Goal: Task Accomplishment & Management: Manage account settings

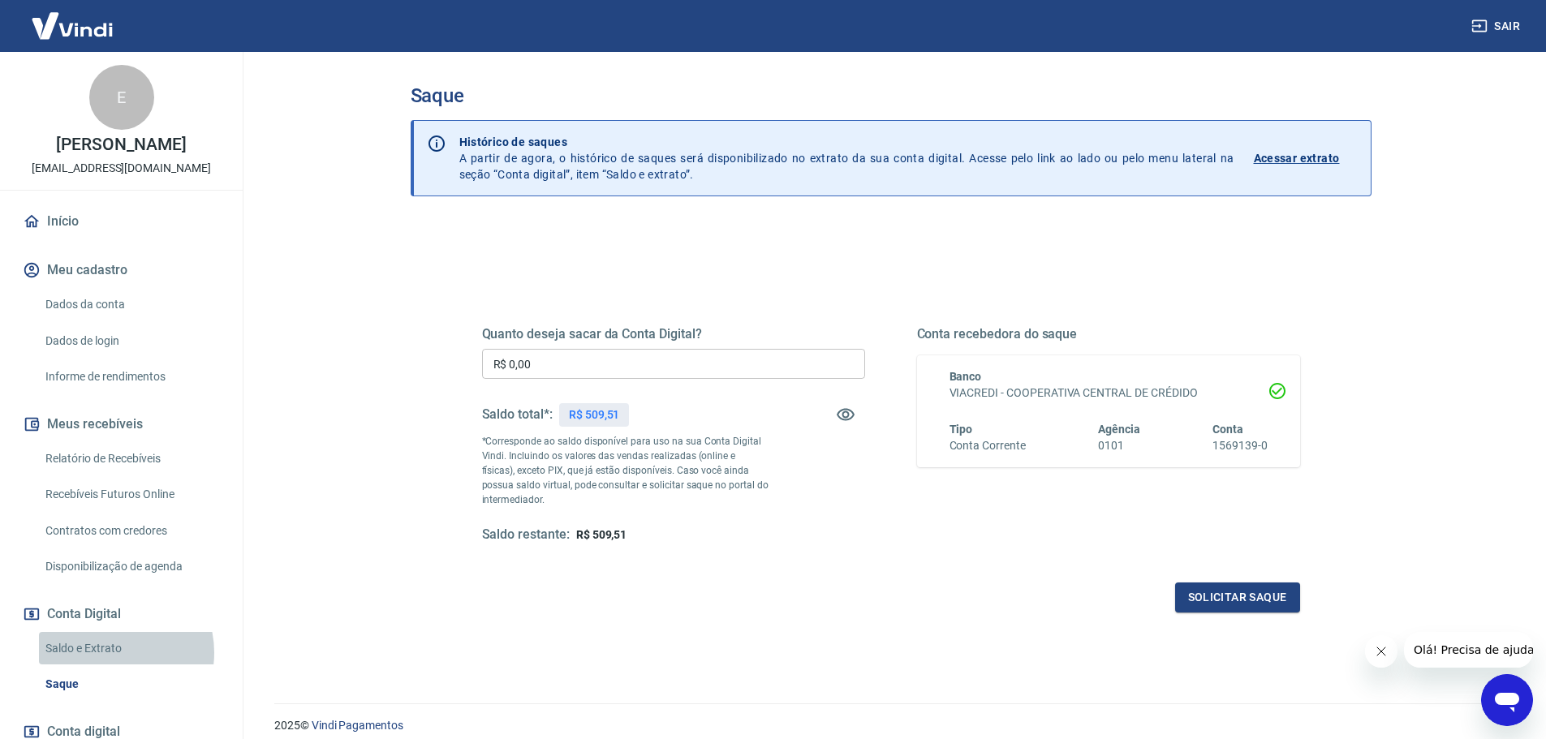
click at [108, 653] on link "Saldo e Extrato" at bounding box center [131, 648] width 184 height 33
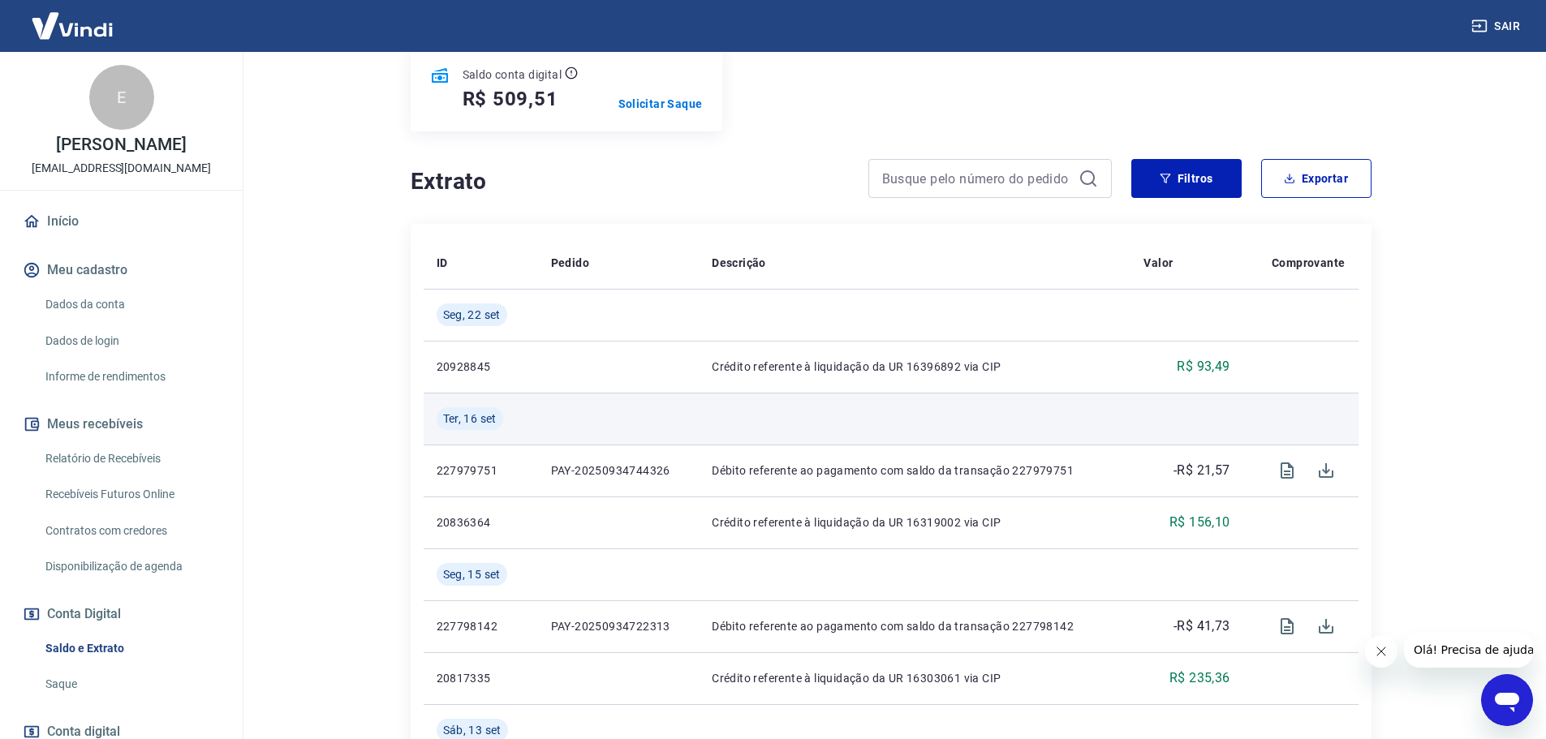
scroll to position [244, 0]
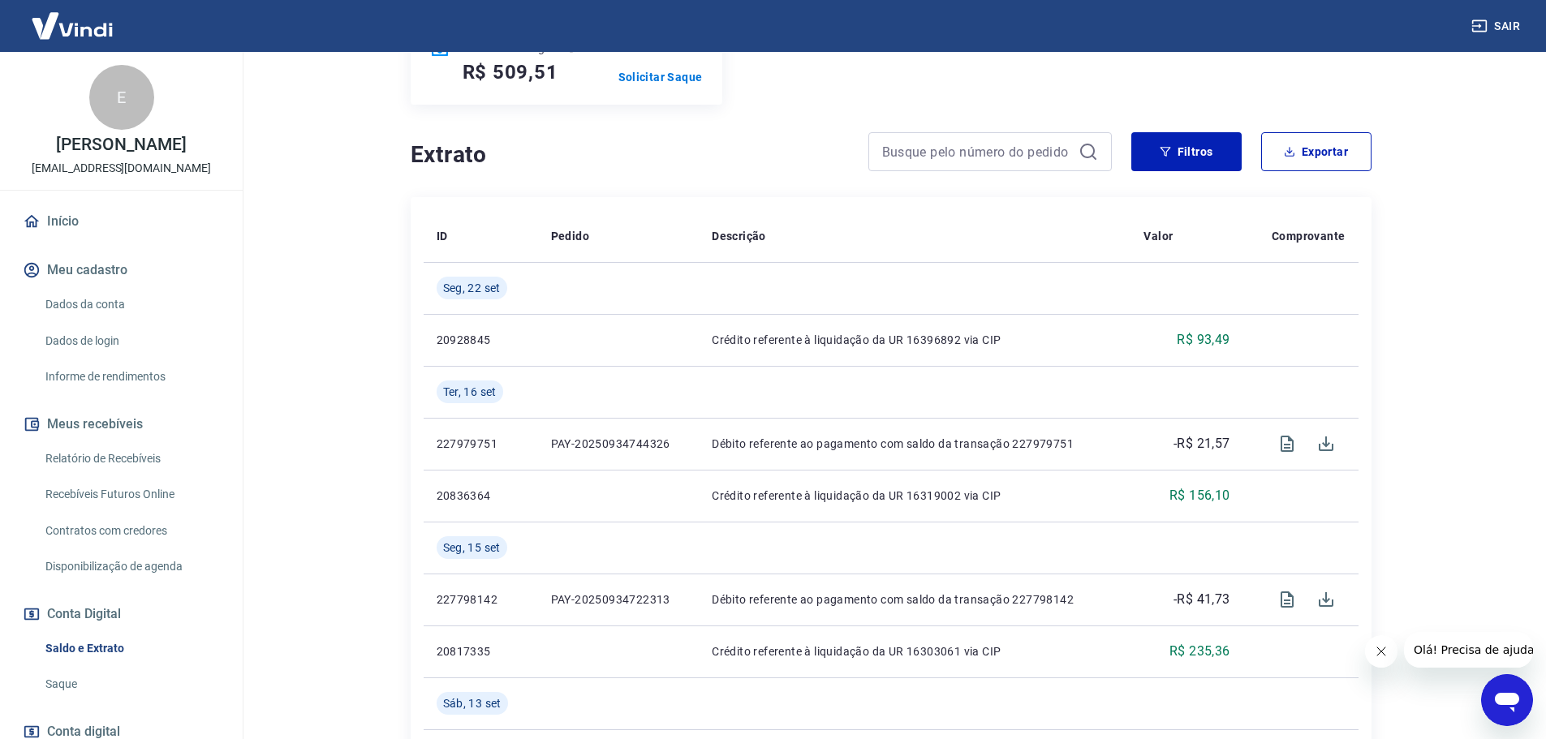
click at [106, 463] on link "Relatório de Recebíveis" at bounding box center [131, 458] width 184 height 33
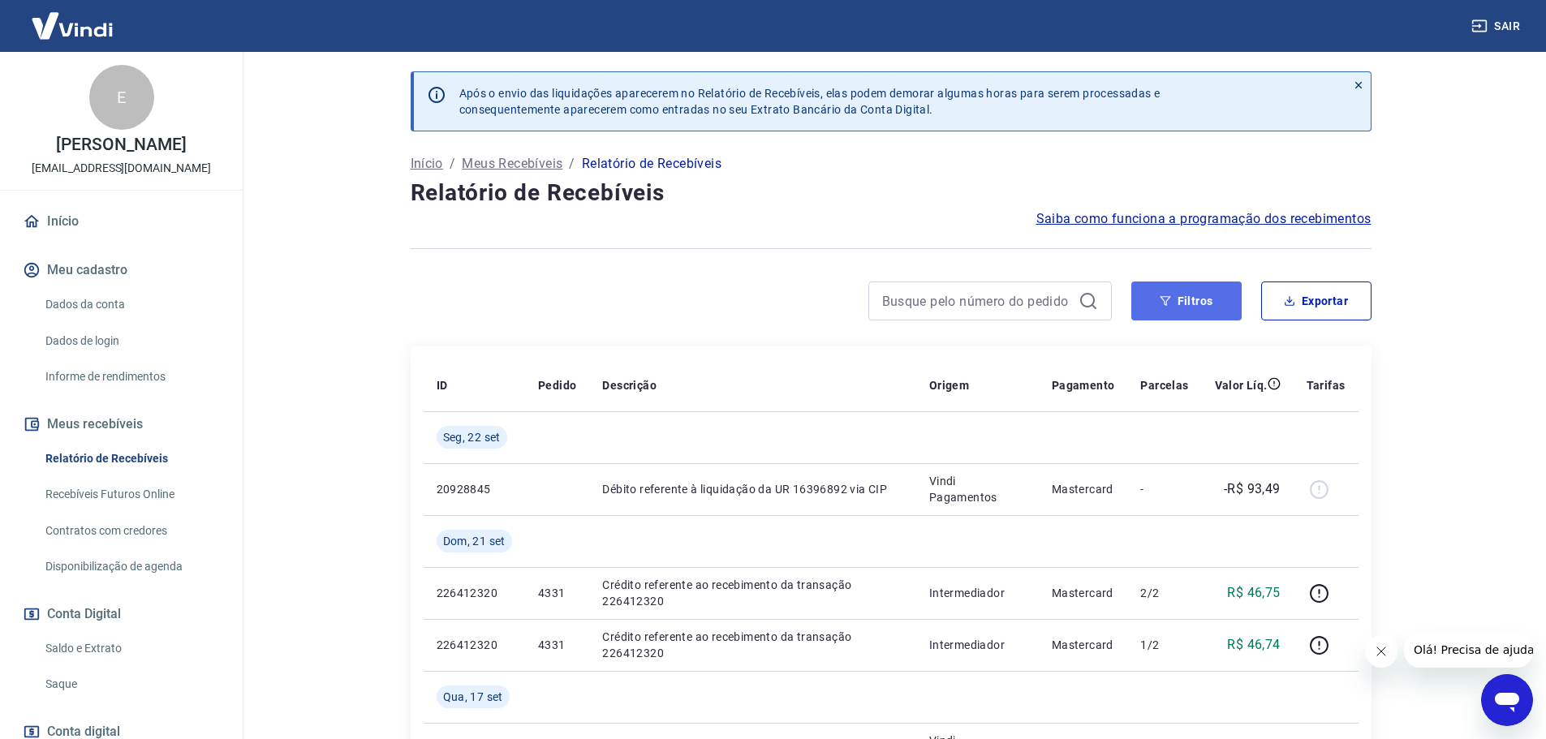
click at [1205, 303] on button "Filtros" at bounding box center [1186, 301] width 110 height 39
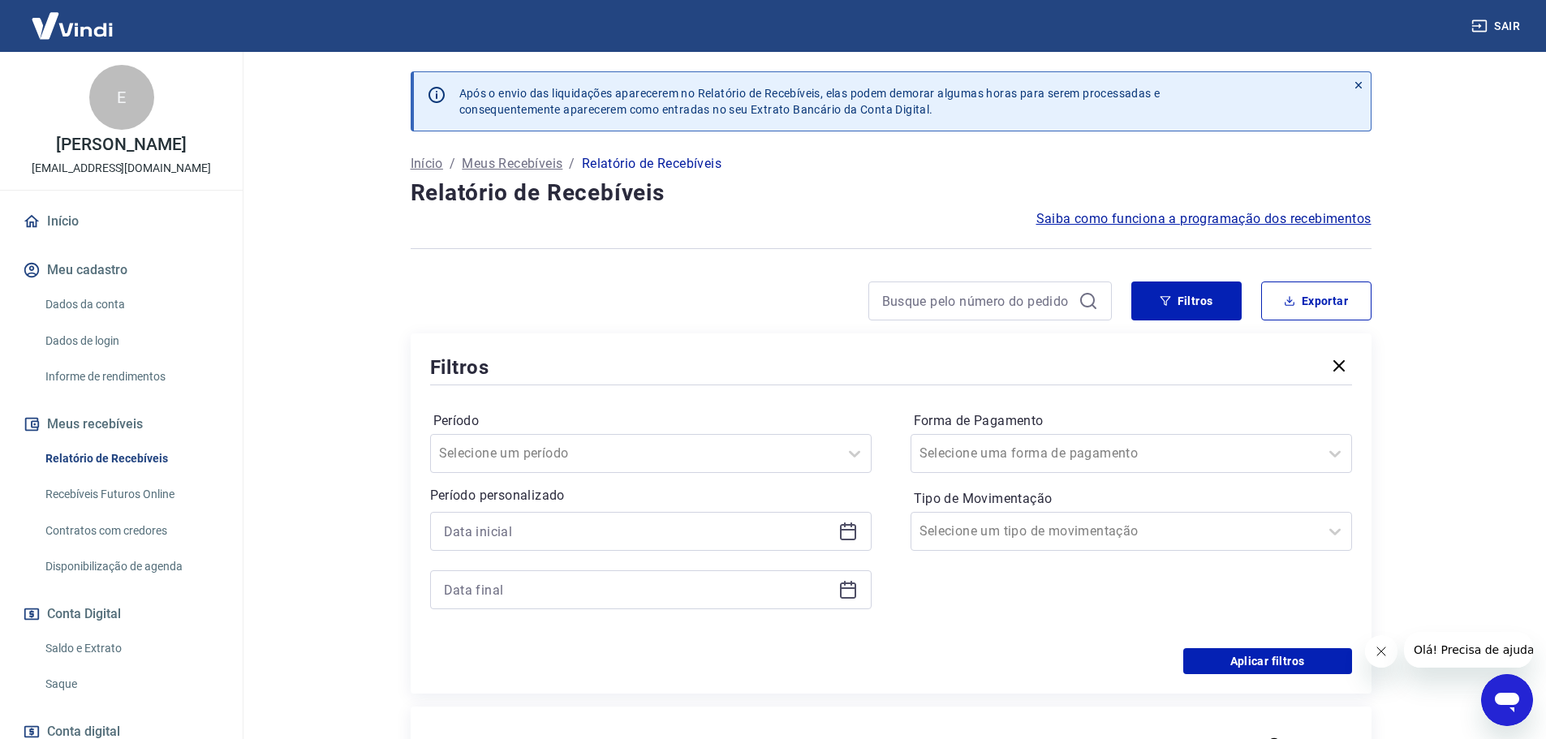
click at [848, 545] on div at bounding box center [651, 531] width 442 height 39
click at [853, 535] on icon at bounding box center [847, 531] width 19 height 19
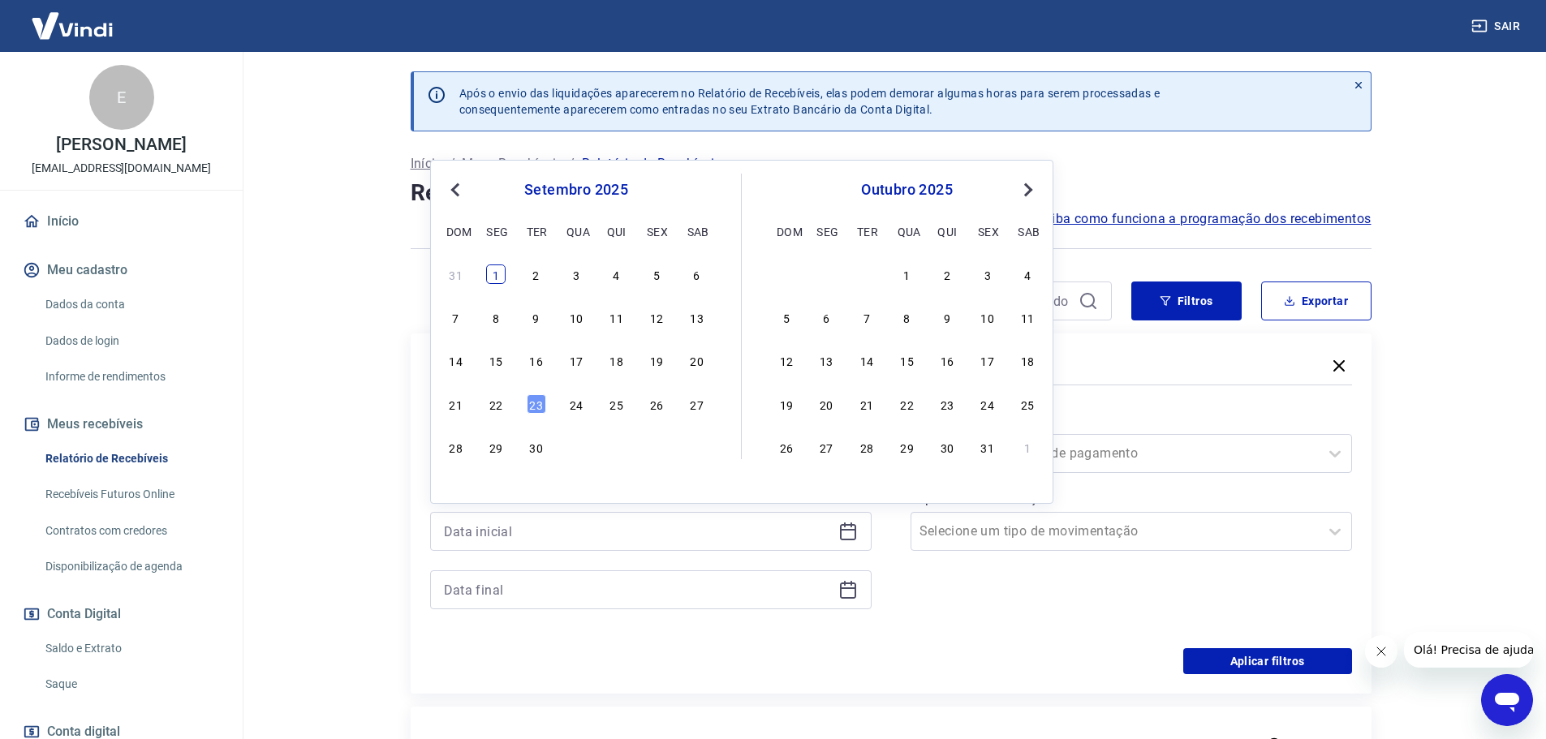
click at [502, 275] on div "1" at bounding box center [495, 274] width 19 height 19
type input "[DATE]"
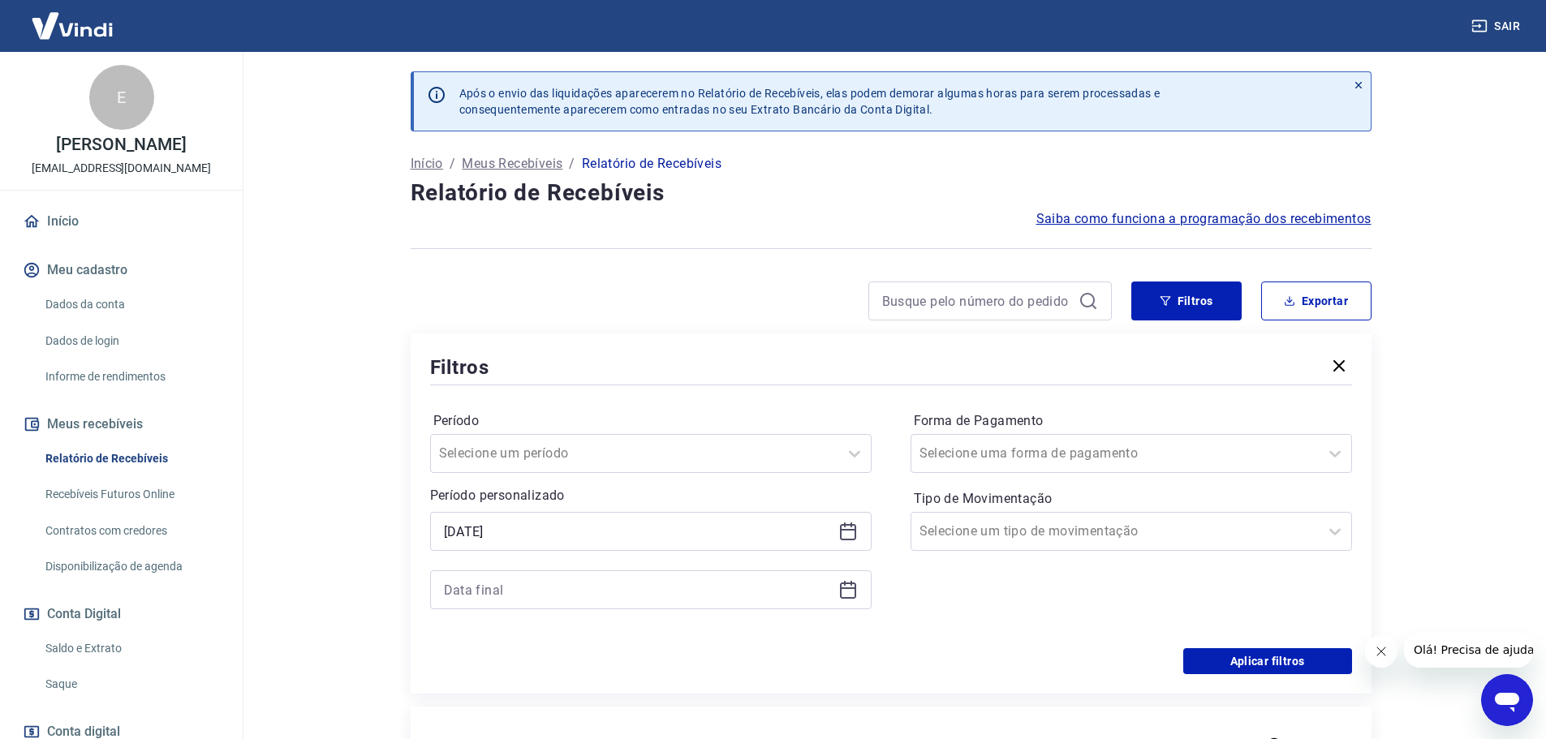
click at [846, 587] on icon at bounding box center [847, 589] width 19 height 19
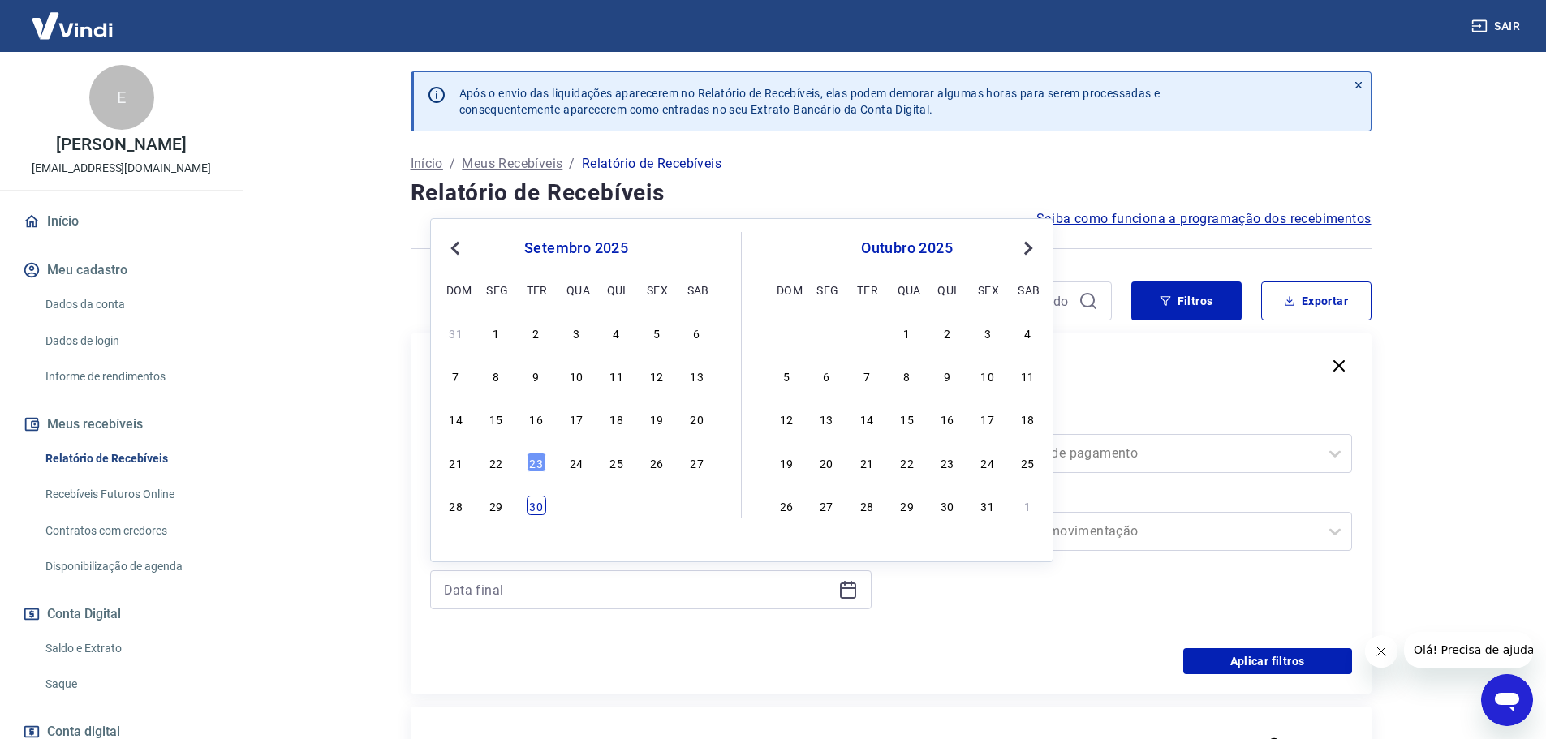
click at [528, 509] on div "30" at bounding box center [536, 505] width 19 height 19
click at [528, 509] on div "Período personalizado Selected date: [DATE] [DATE] Previous Month Next Month [D…" at bounding box center [651, 547] width 442 height 123
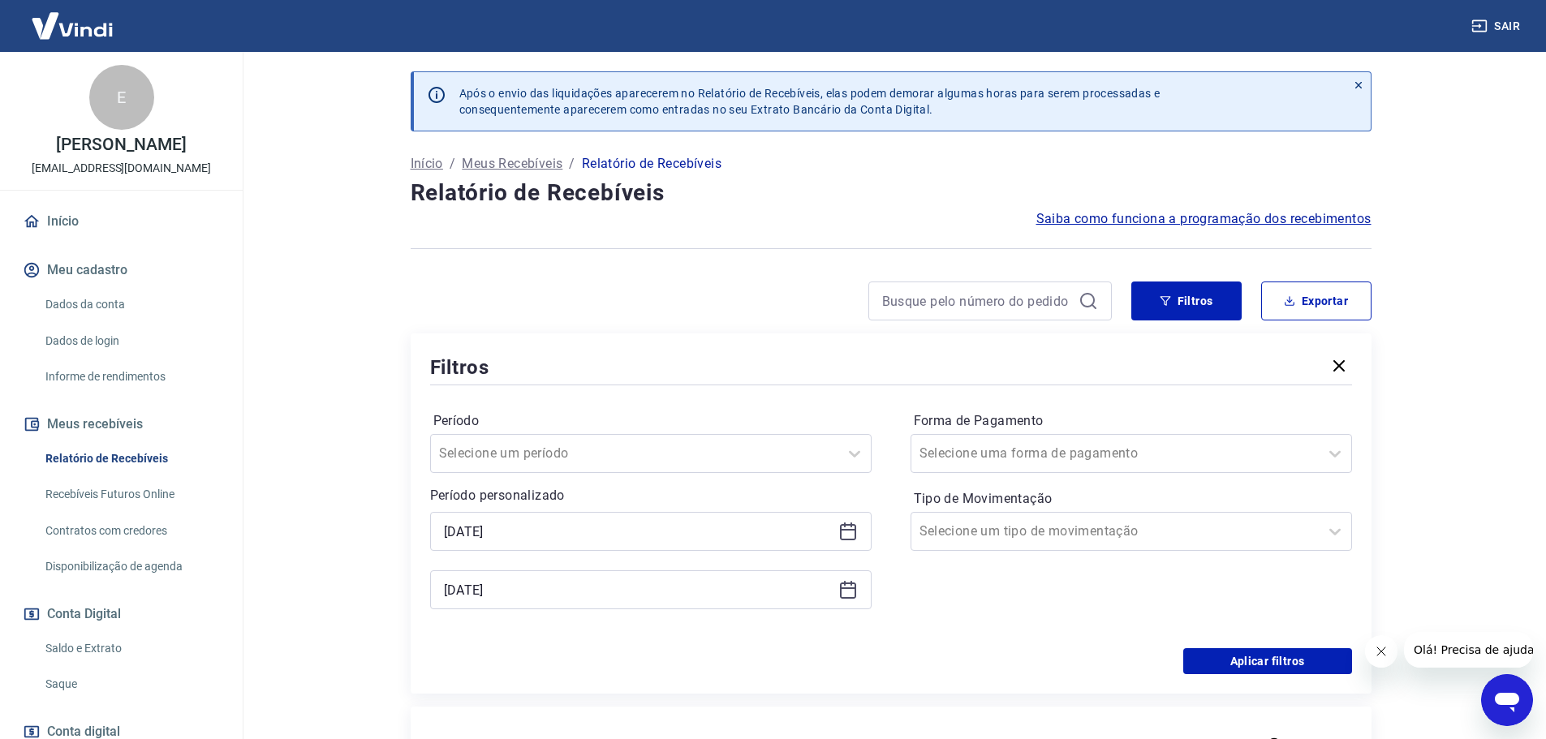
type input "[DATE]"
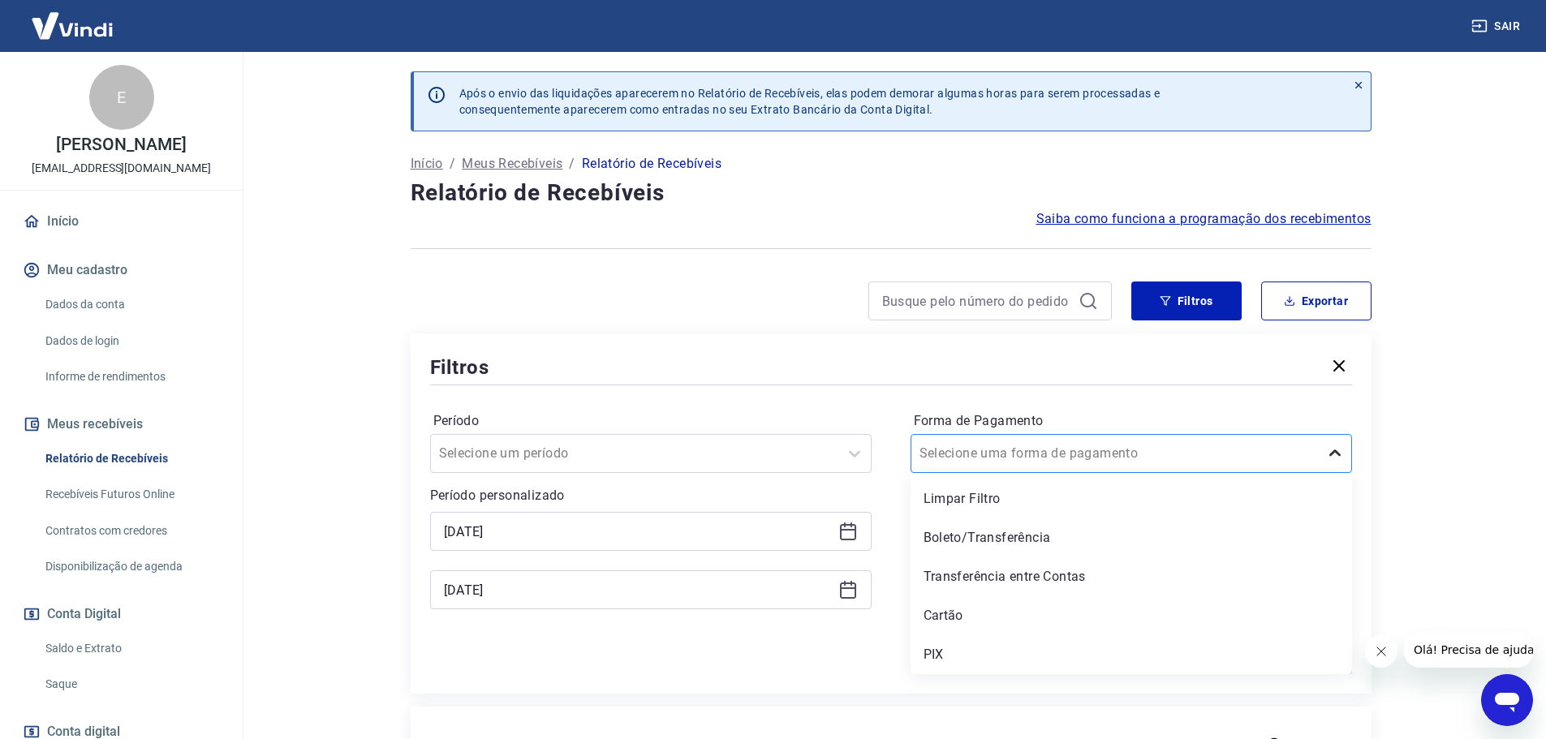
click at [1338, 450] on icon at bounding box center [1334, 453] width 19 height 19
click at [1011, 613] on div "Cartão" at bounding box center [1132, 616] width 442 height 32
click at [1012, 611] on div "Forma de Pagamento option Cartão focused, 4 of 5. 5 results available. Use Up a…" at bounding box center [1132, 518] width 442 height 221
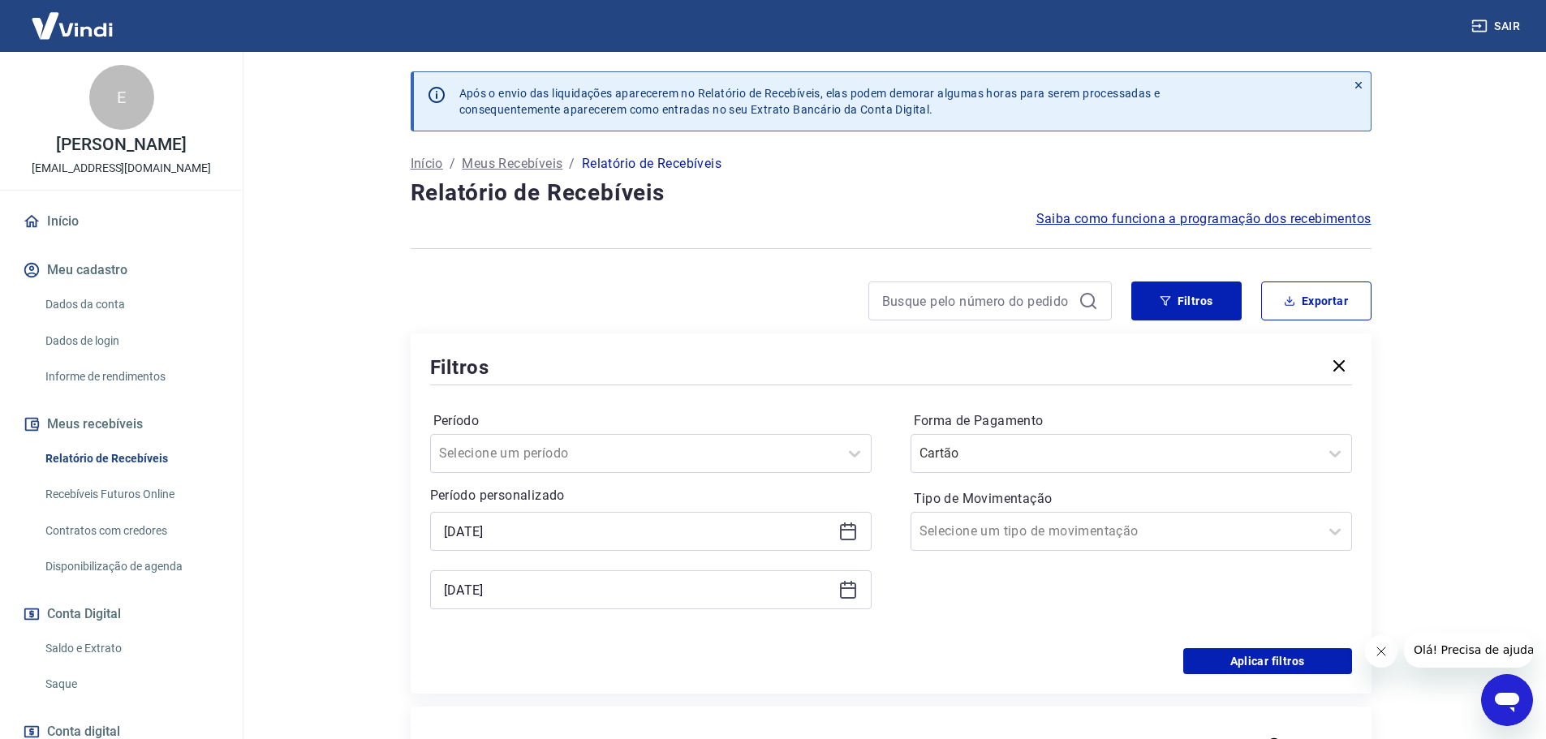
click at [1012, 611] on div "Forma de Pagamento Cartão Tipo de Movimentação Selecione um tipo de movimentação" at bounding box center [1132, 518] width 442 height 221
click at [1205, 522] on div at bounding box center [1115, 531] width 391 height 23
click at [1268, 652] on button "Aplicar filtros" at bounding box center [1267, 662] width 169 height 26
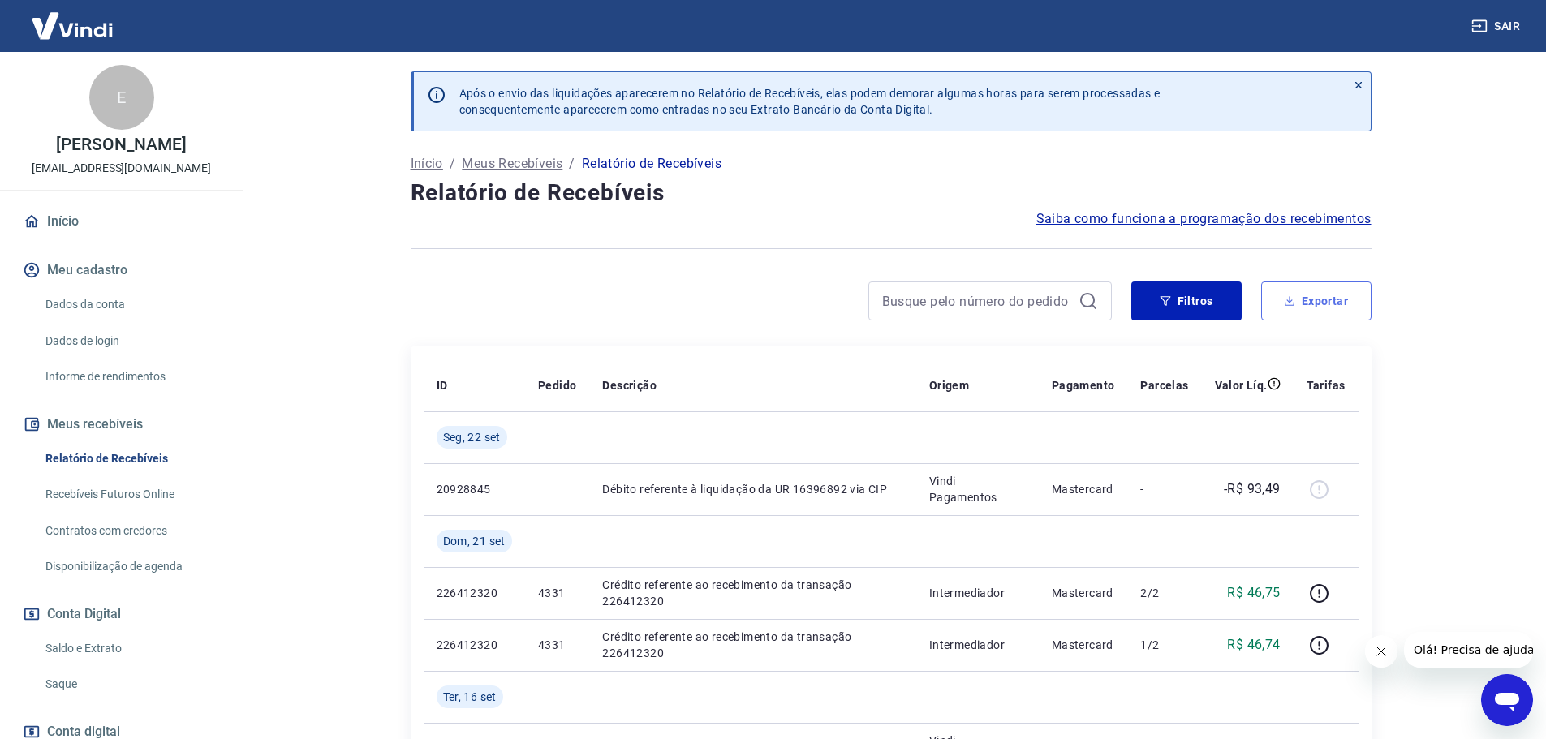
click at [1295, 314] on button "Exportar" at bounding box center [1316, 301] width 110 height 39
type input "[DATE]"
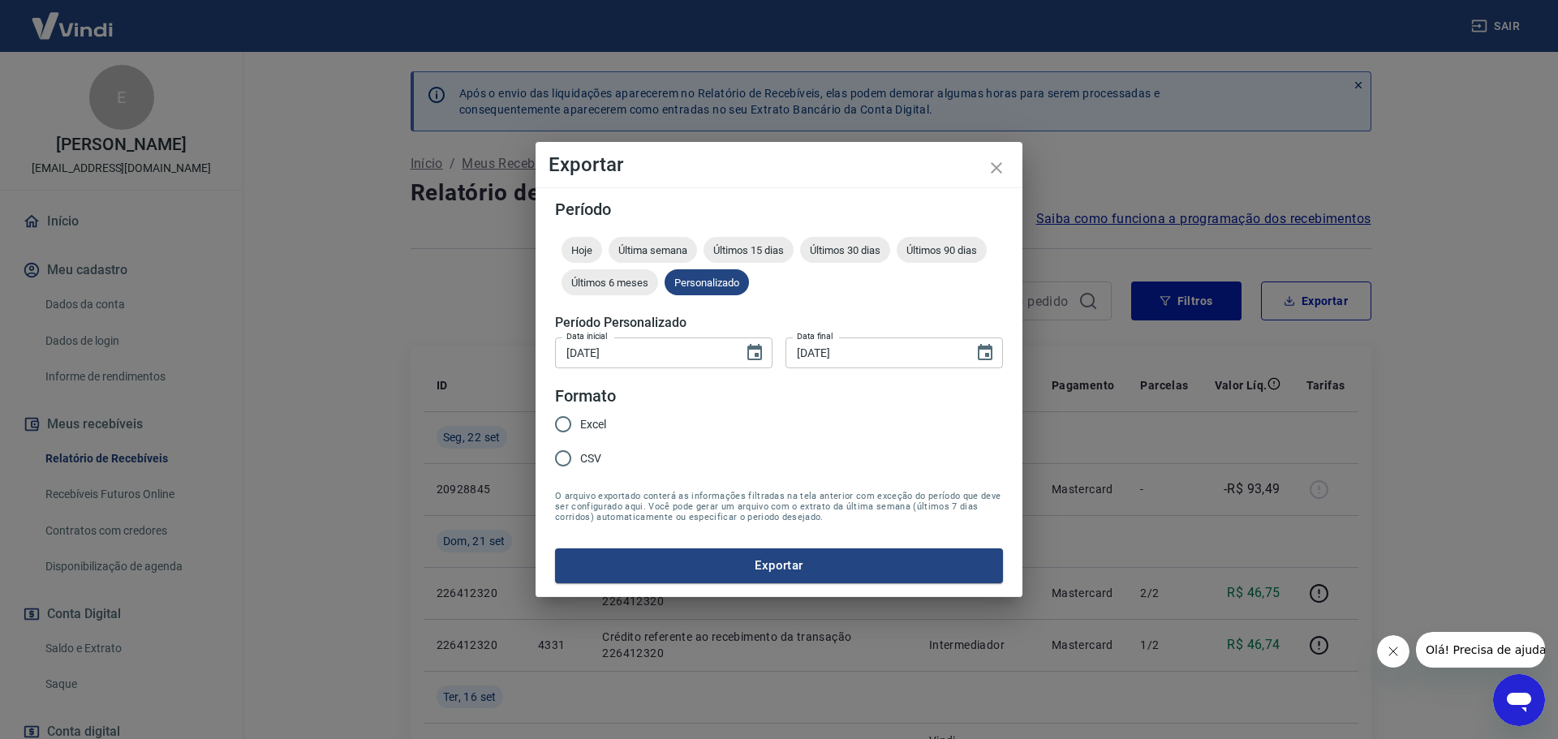
click at [584, 427] on span "Excel" at bounding box center [593, 424] width 26 height 17
click at [580, 427] on input "Excel" at bounding box center [563, 424] width 34 height 34
radio input "true"
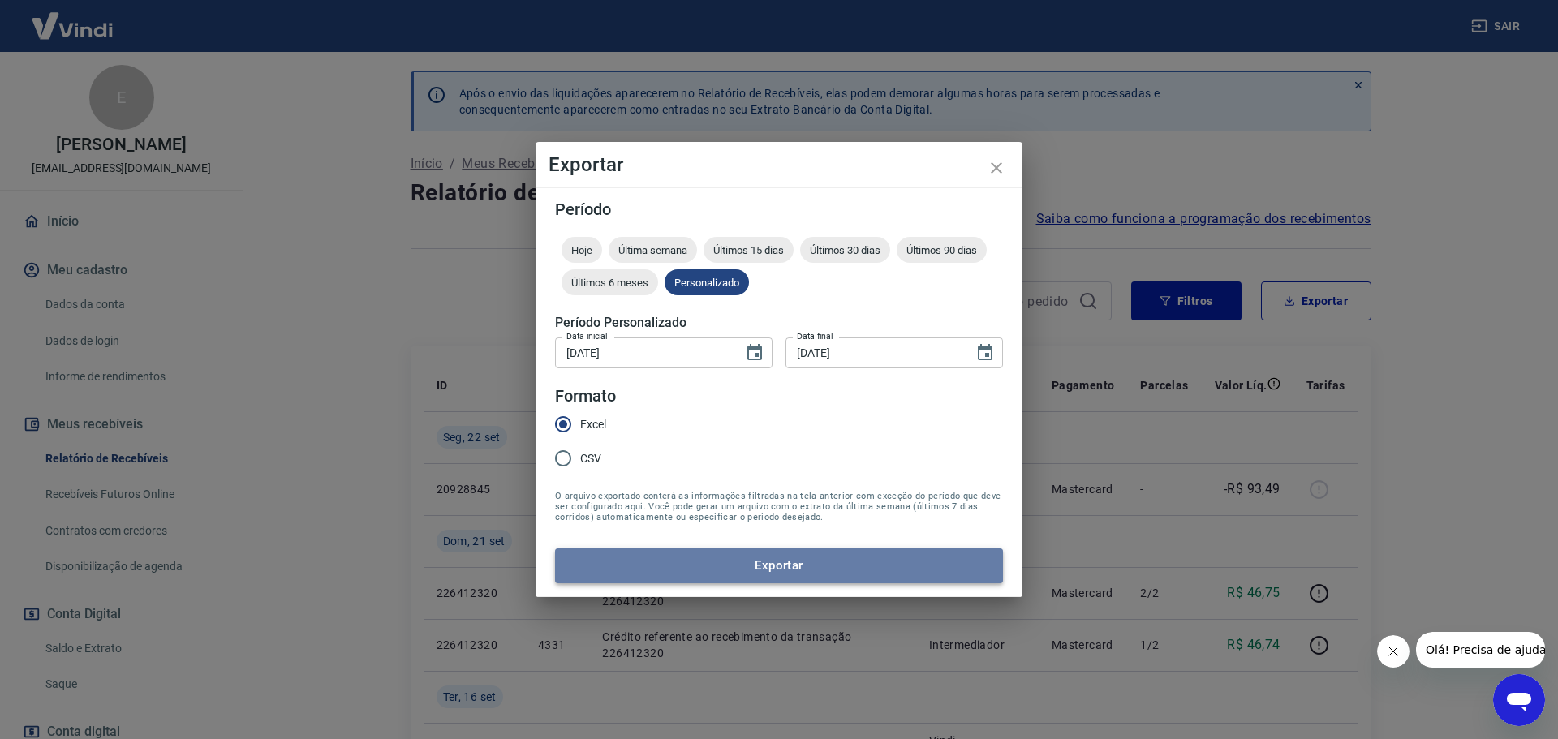
click at [783, 572] on button "Exportar" at bounding box center [779, 566] width 448 height 34
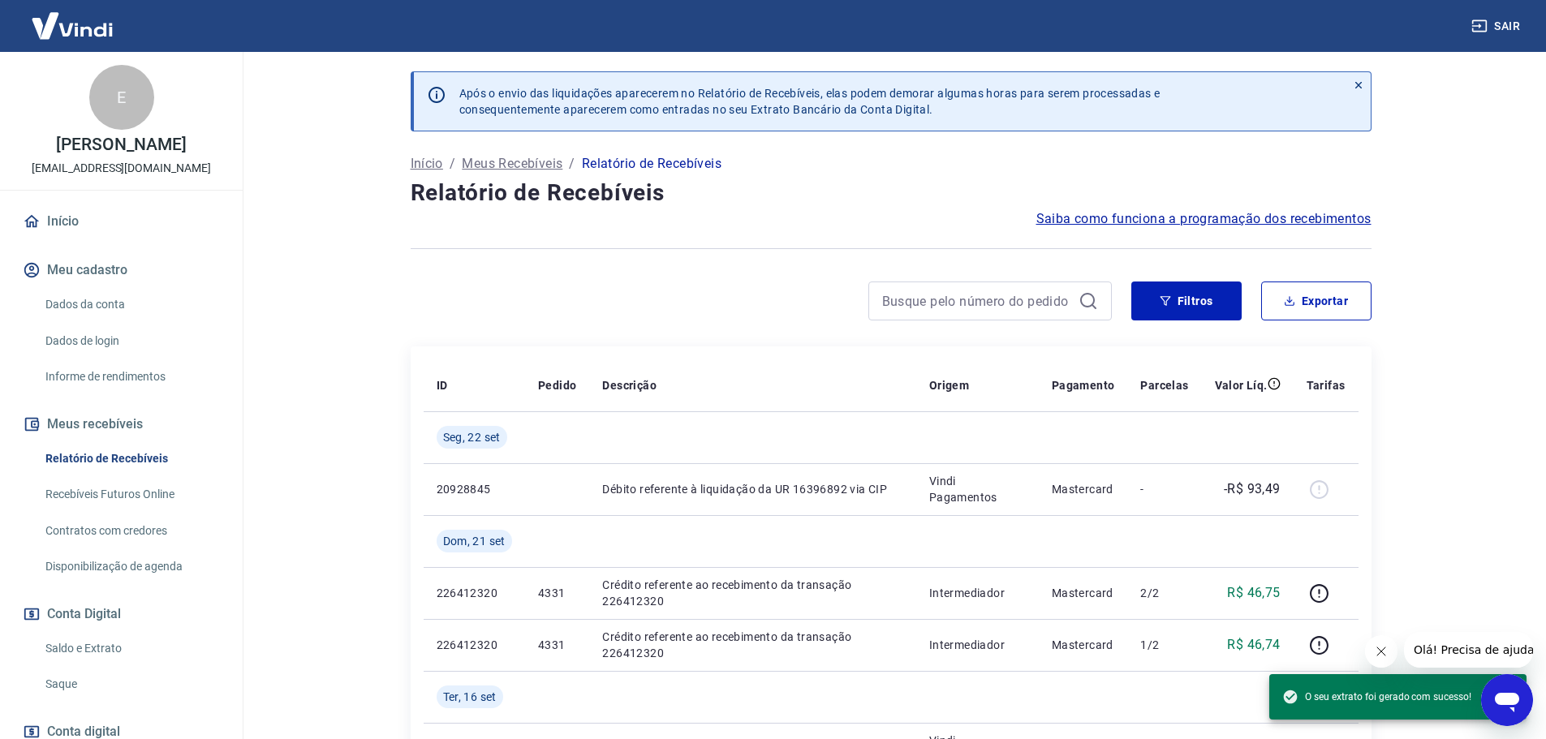
click at [91, 649] on link "Saldo e Extrato" at bounding box center [131, 648] width 184 height 33
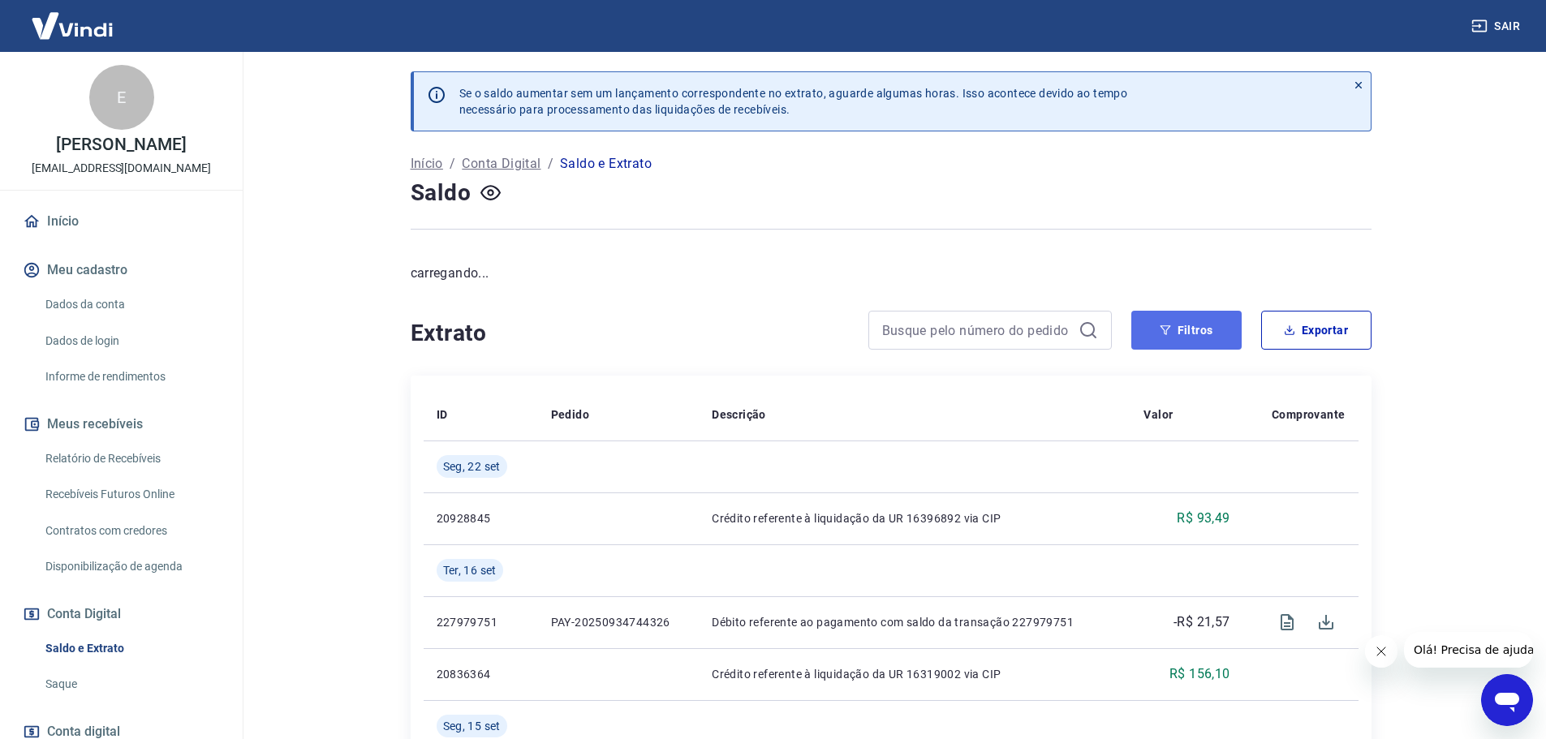
click at [1176, 333] on button "Filtros" at bounding box center [1186, 330] width 110 height 39
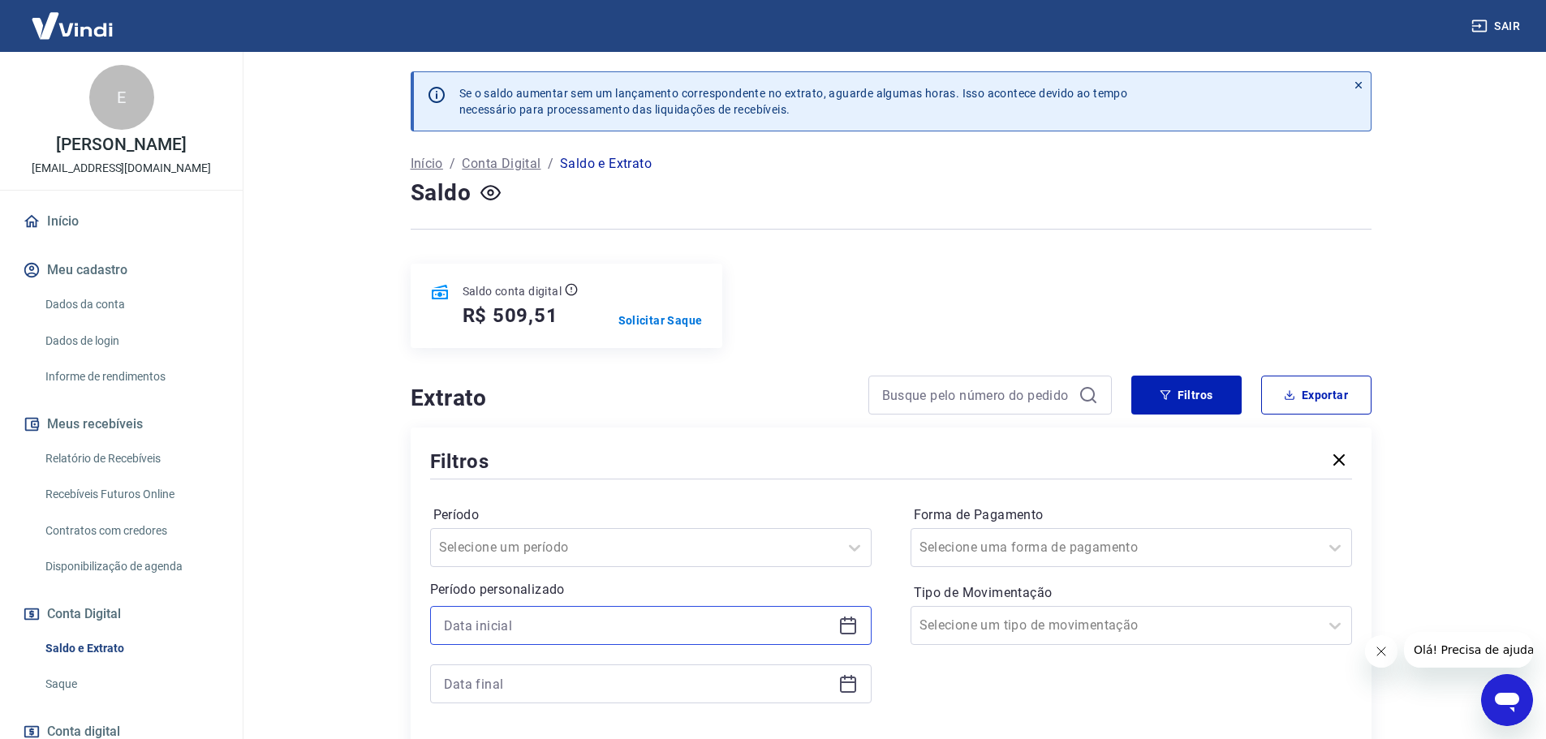
click at [629, 630] on input at bounding box center [638, 626] width 388 height 24
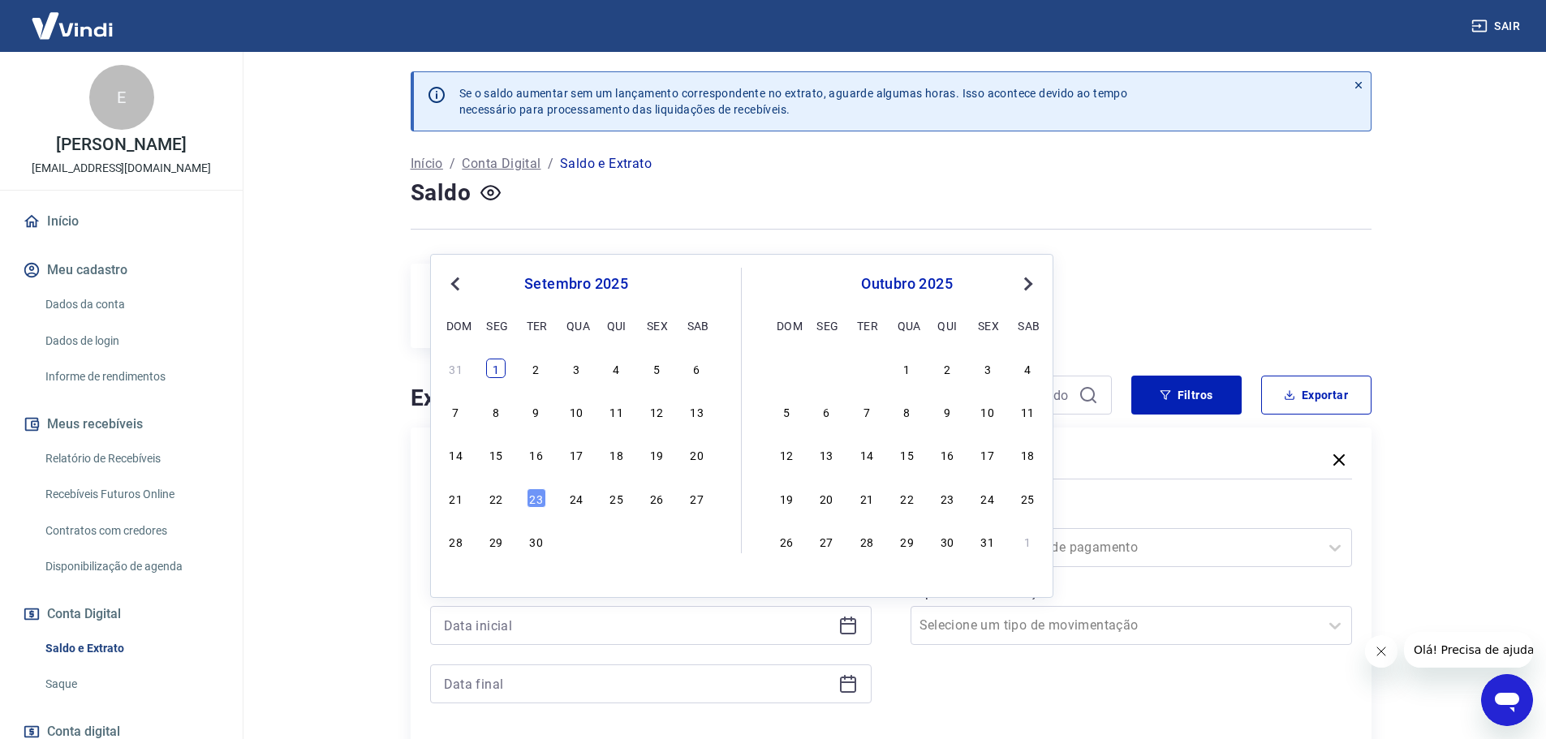
click at [495, 373] on div "1" at bounding box center [495, 368] width 19 height 19
type input "[DATE]"
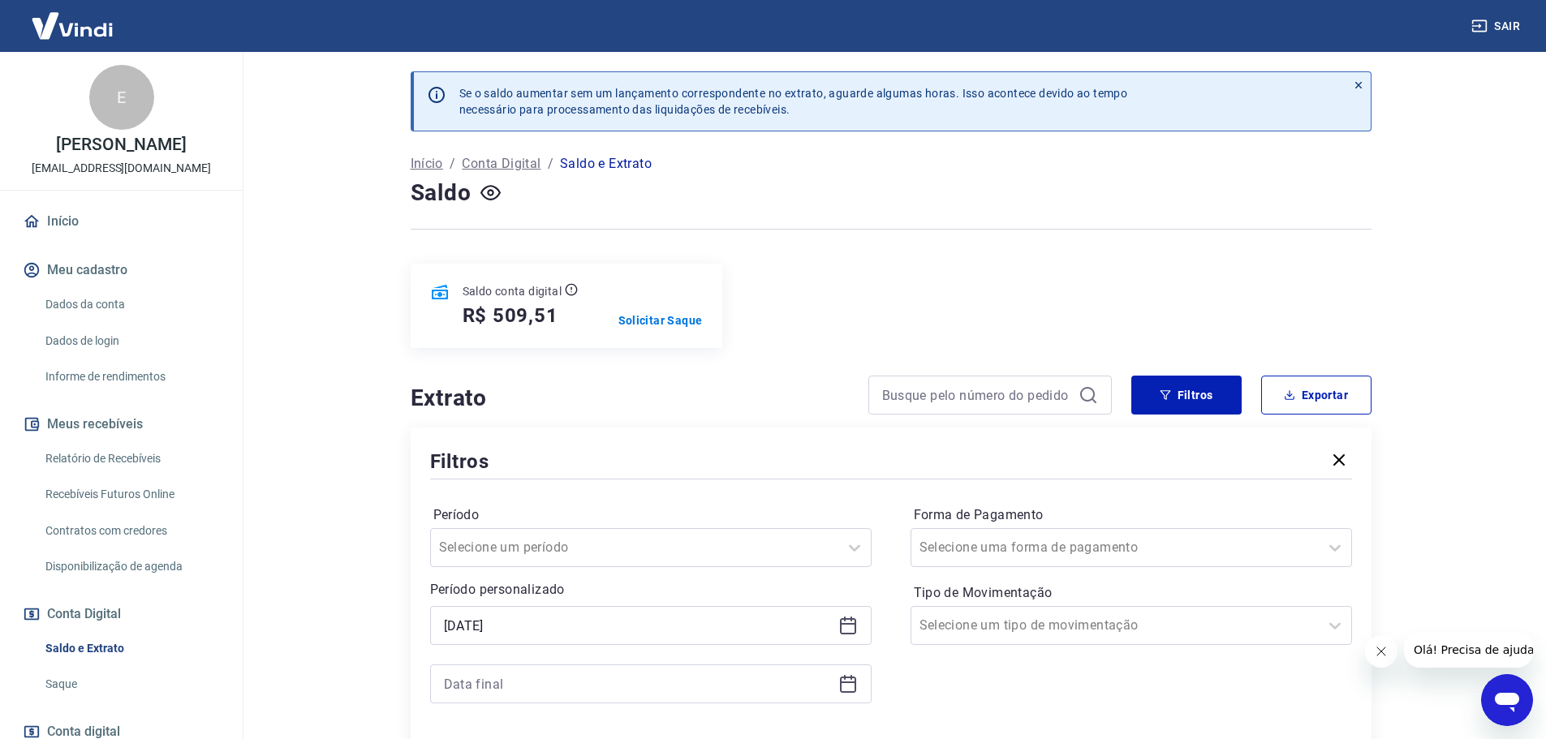
click at [540, 699] on div at bounding box center [651, 684] width 442 height 39
click at [537, 687] on input at bounding box center [638, 684] width 388 height 24
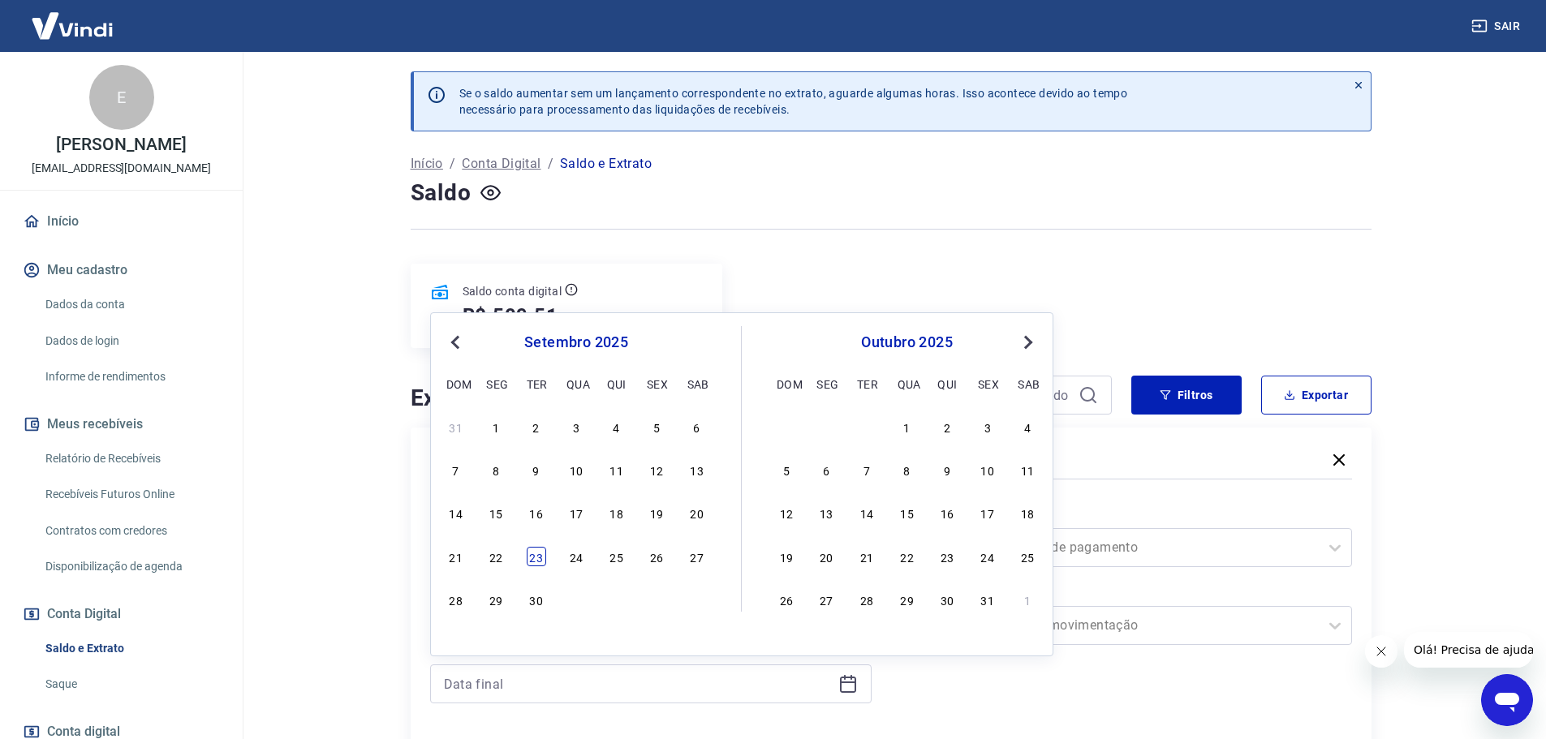
click at [532, 557] on div "23" at bounding box center [536, 556] width 19 height 19
type input "[DATE]"
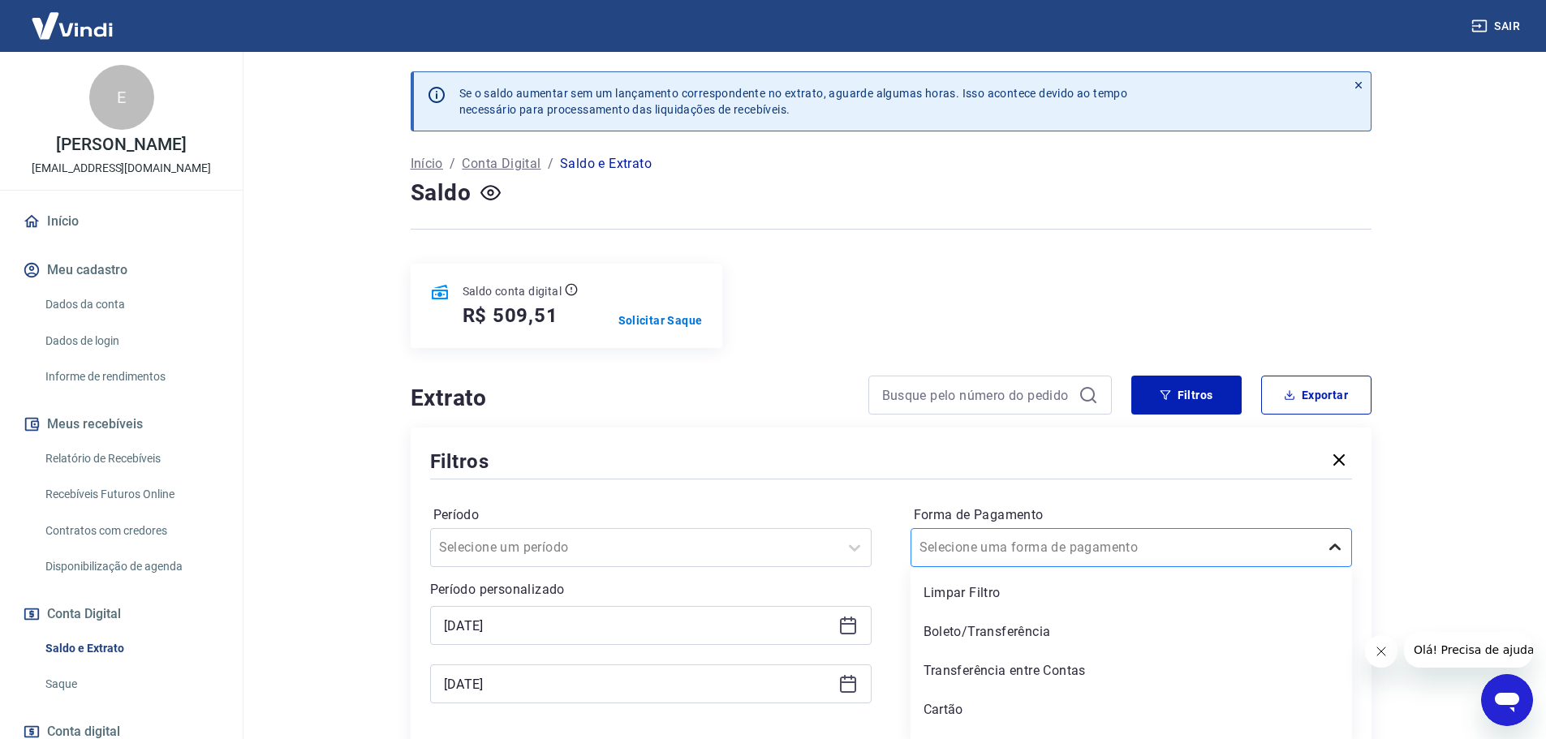
scroll to position [29, 0]
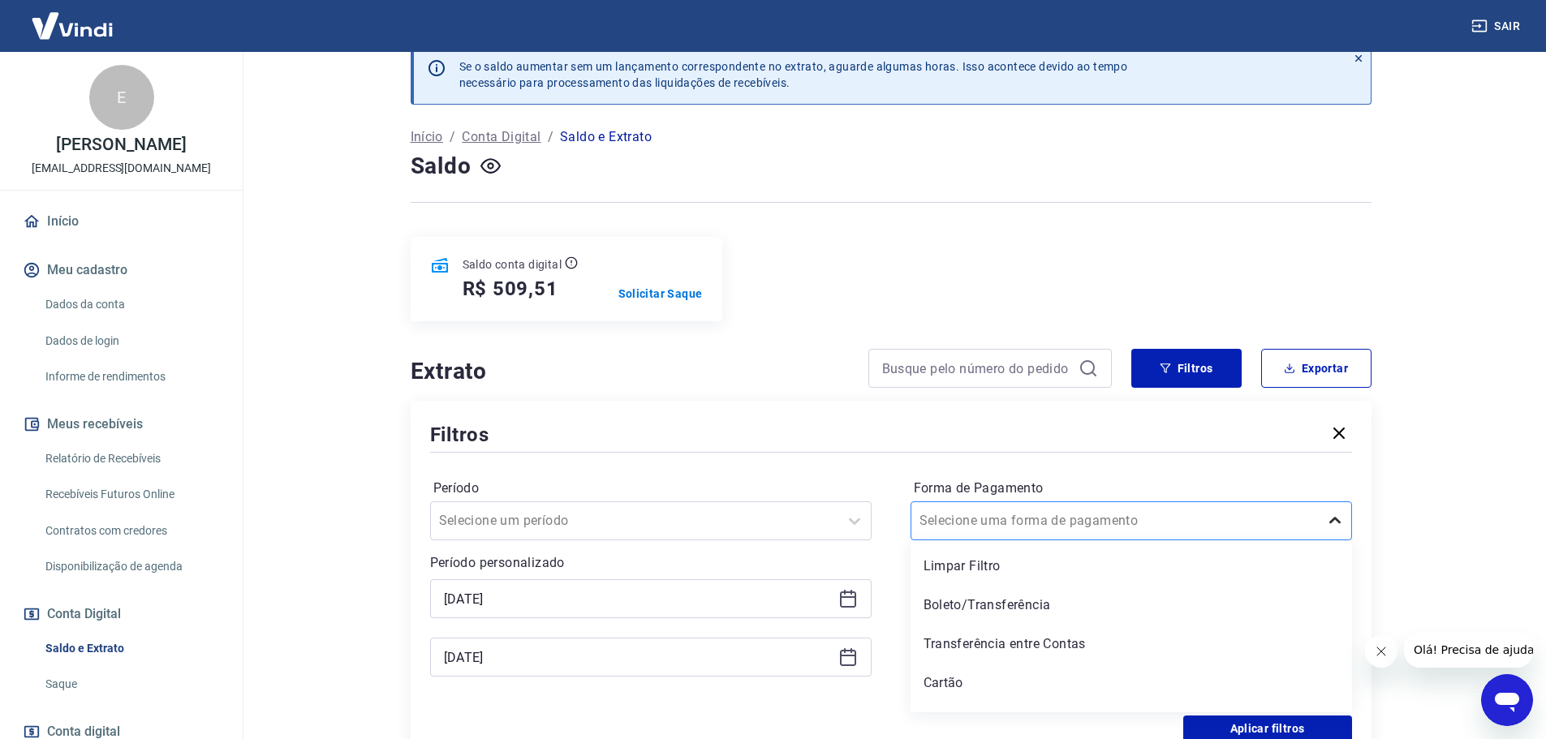
click at [1334, 541] on div "option Limpar Filtro focused, 1 of 5. 5 results available. Use Up and Down to c…" at bounding box center [1132, 521] width 442 height 39
click at [1137, 679] on div "Cartão" at bounding box center [1132, 681] width 442 height 32
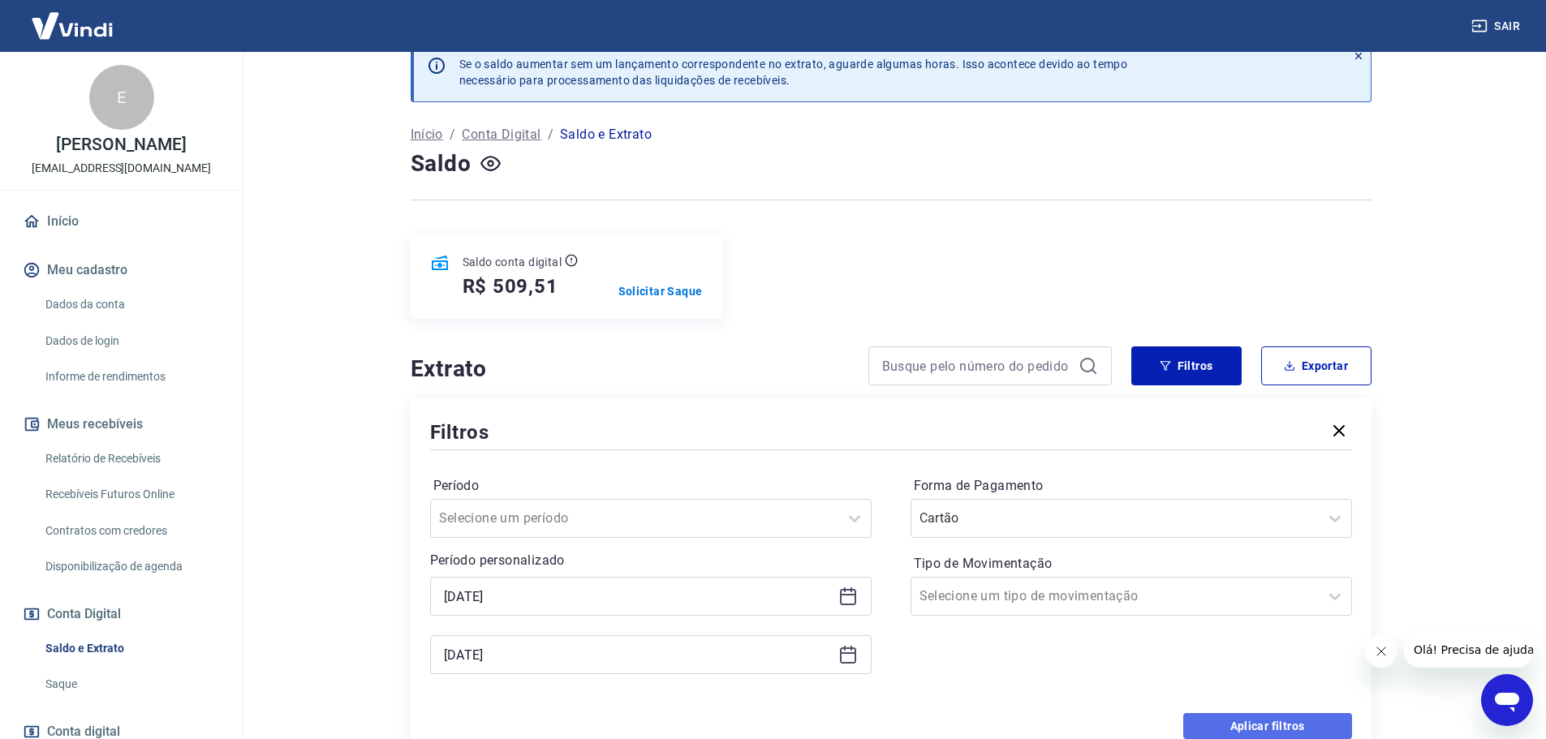
click at [1241, 720] on button "Aplicar filtros" at bounding box center [1267, 726] width 169 height 26
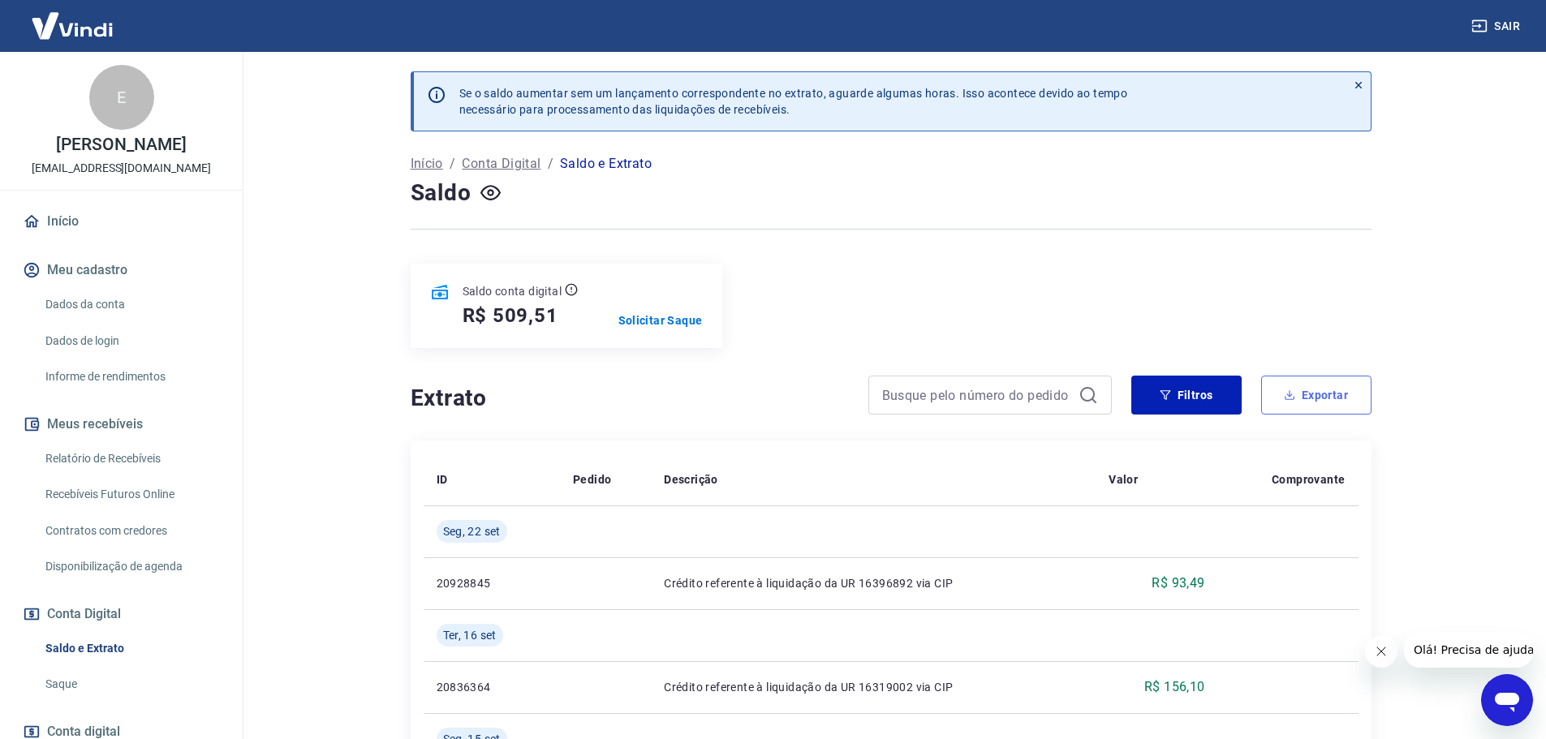
click at [1299, 394] on button "Exportar" at bounding box center [1316, 395] width 110 height 39
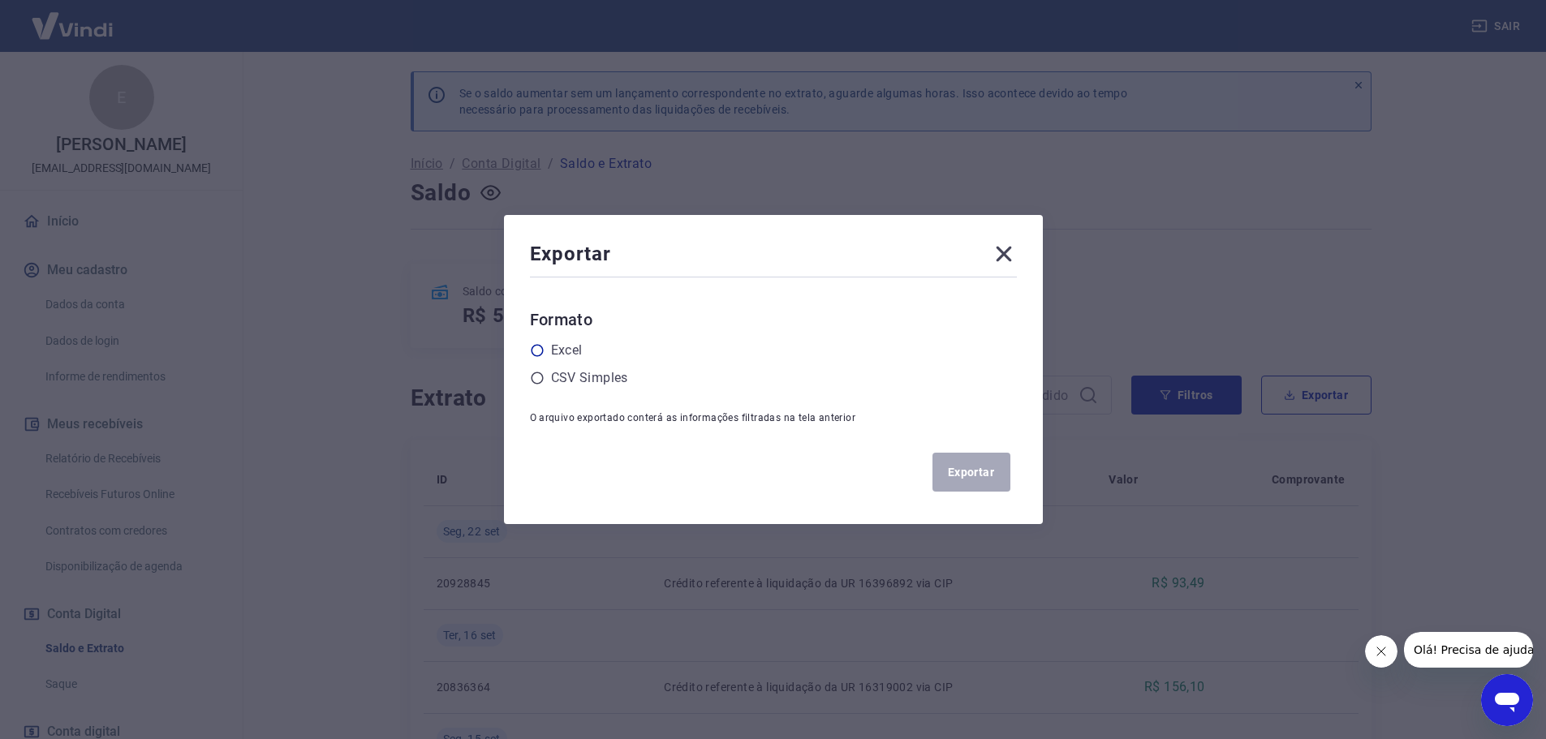
click at [545, 351] on icon at bounding box center [537, 350] width 15 height 15
click at [0, 0] on input "radio" at bounding box center [0, 0] width 0 height 0
click at [964, 486] on button "Exportar" at bounding box center [972, 472] width 78 height 39
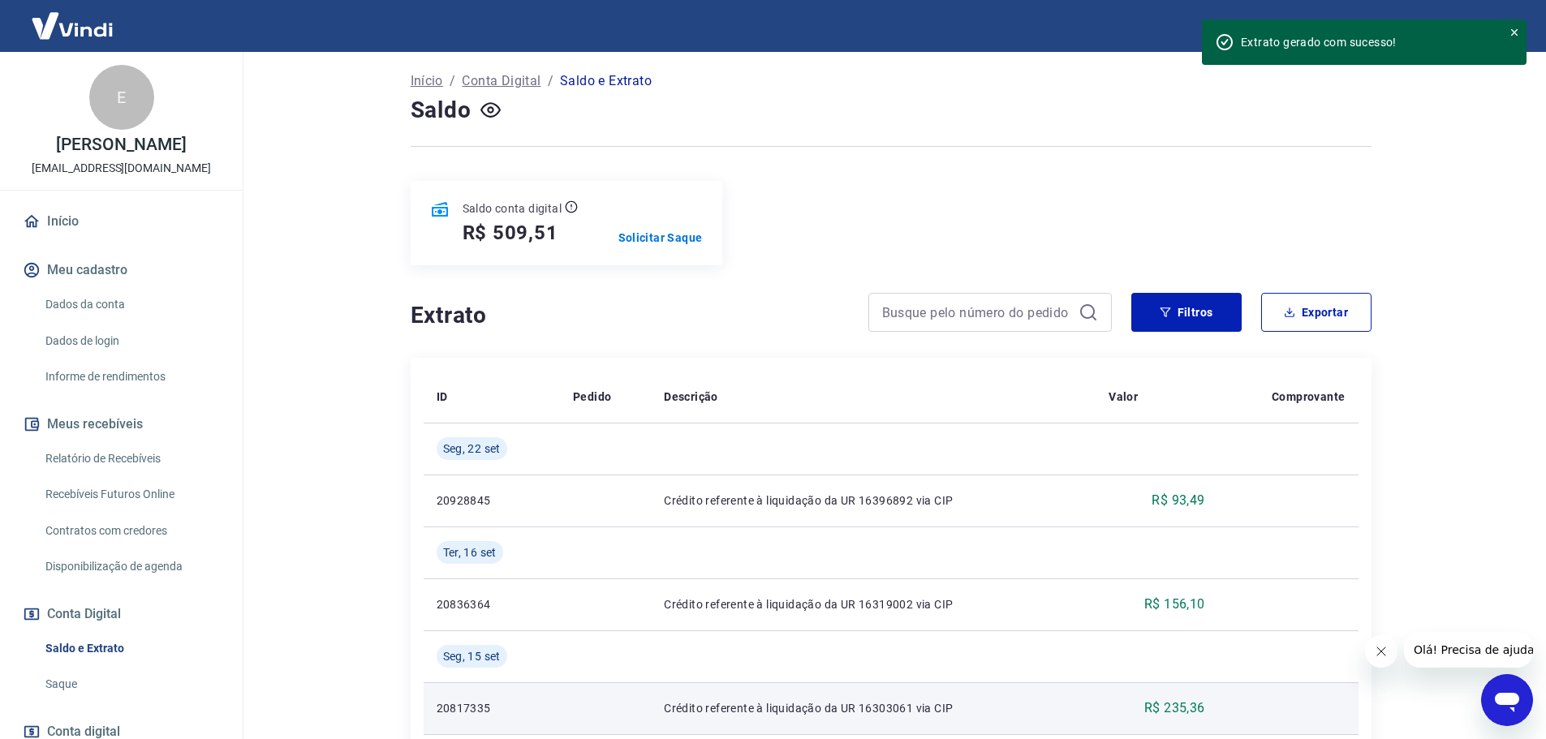
scroll to position [81, 0]
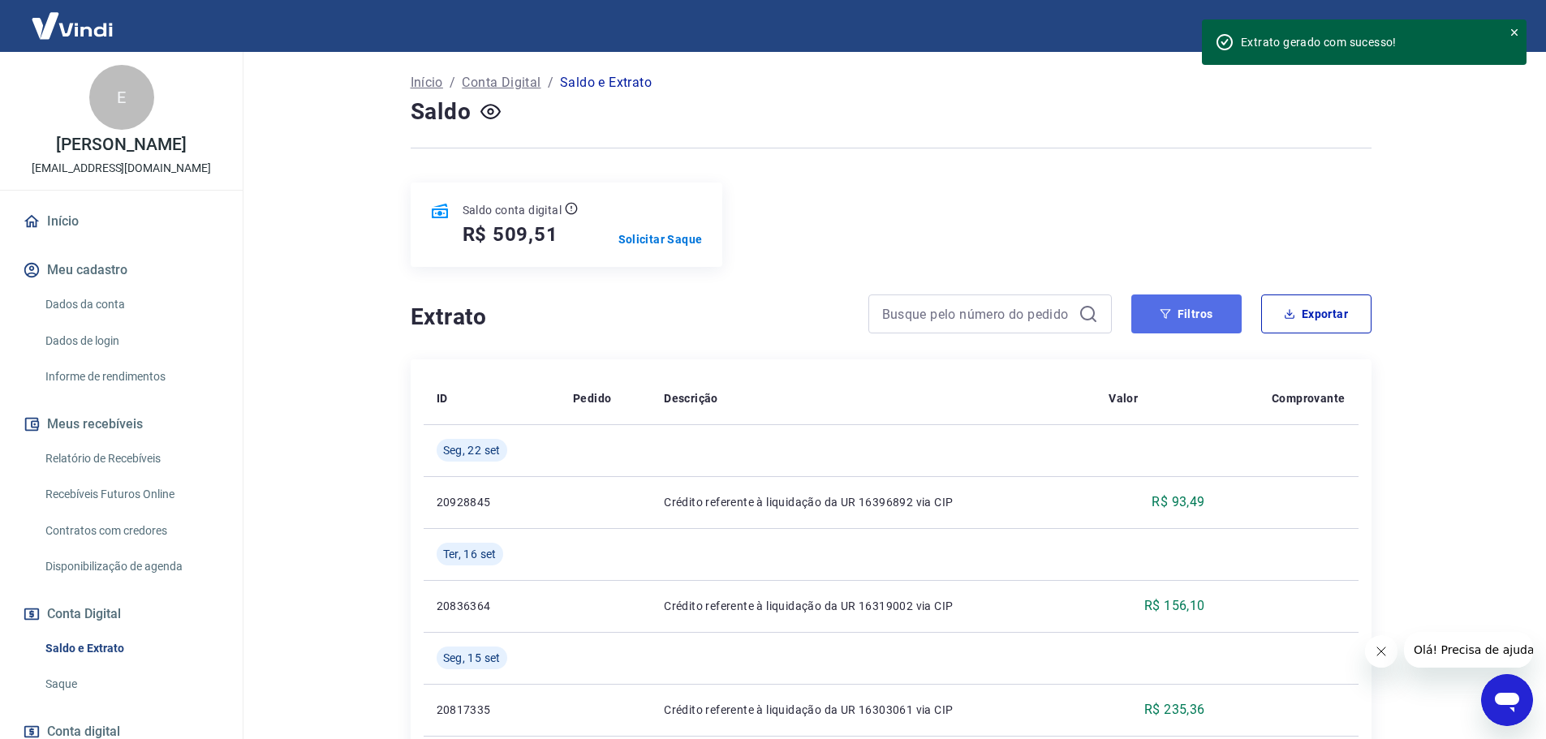
click at [1213, 313] on button "Filtros" at bounding box center [1186, 314] width 110 height 39
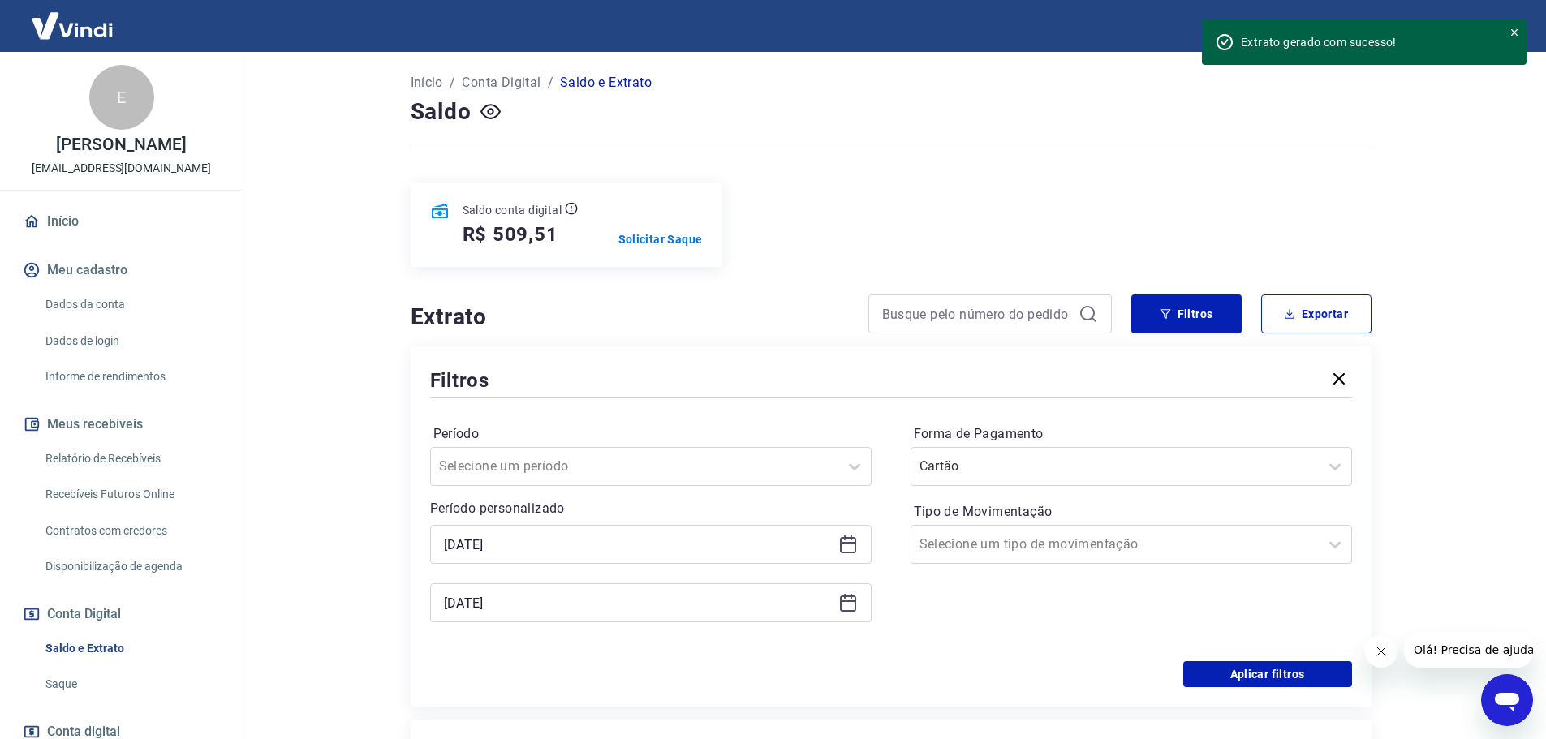
click at [847, 554] on icon at bounding box center [848, 545] width 16 height 16
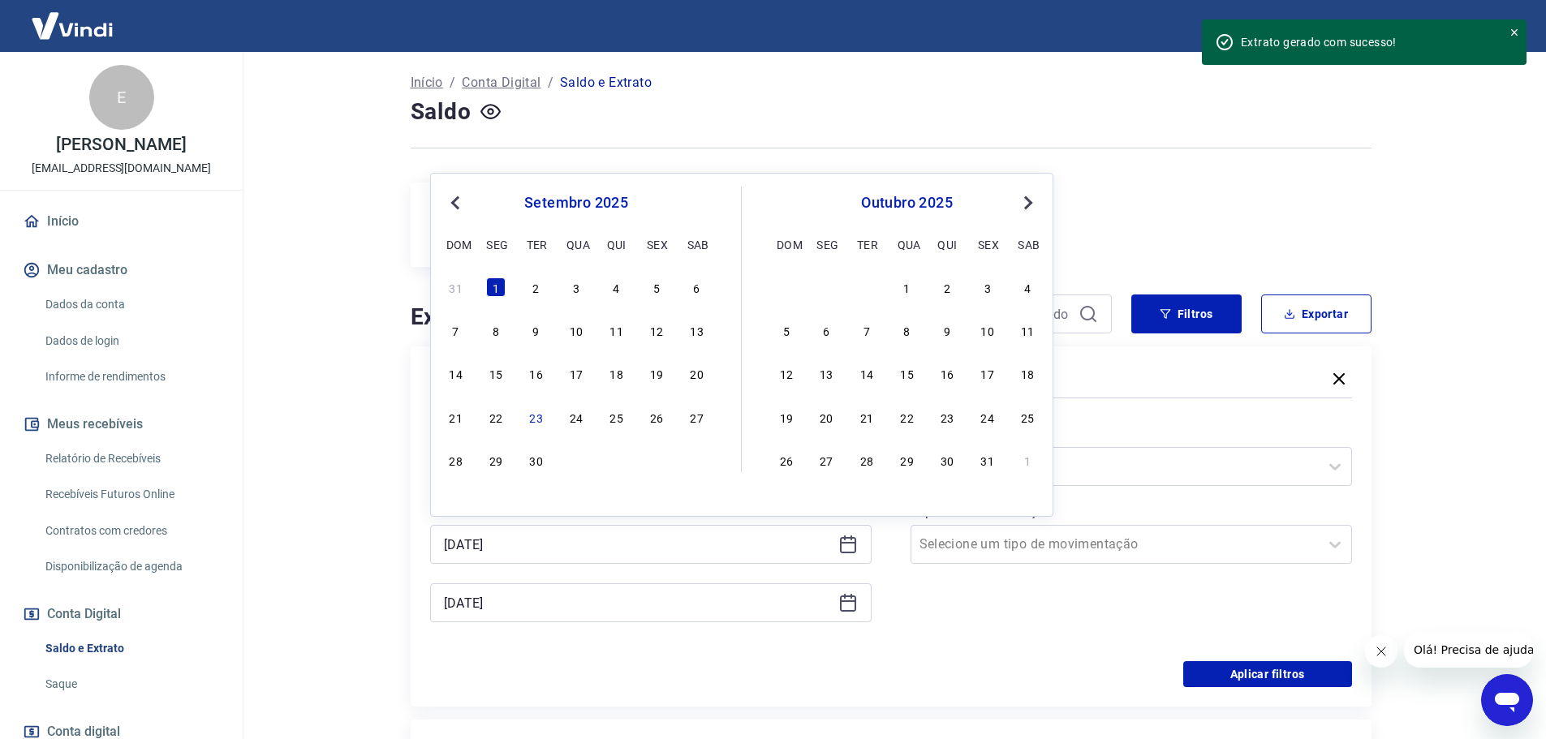
click at [456, 211] on button "Previous Month" at bounding box center [455, 202] width 19 height 19
click at [665, 290] on div "1" at bounding box center [656, 287] width 19 height 19
type input "[DATE]"
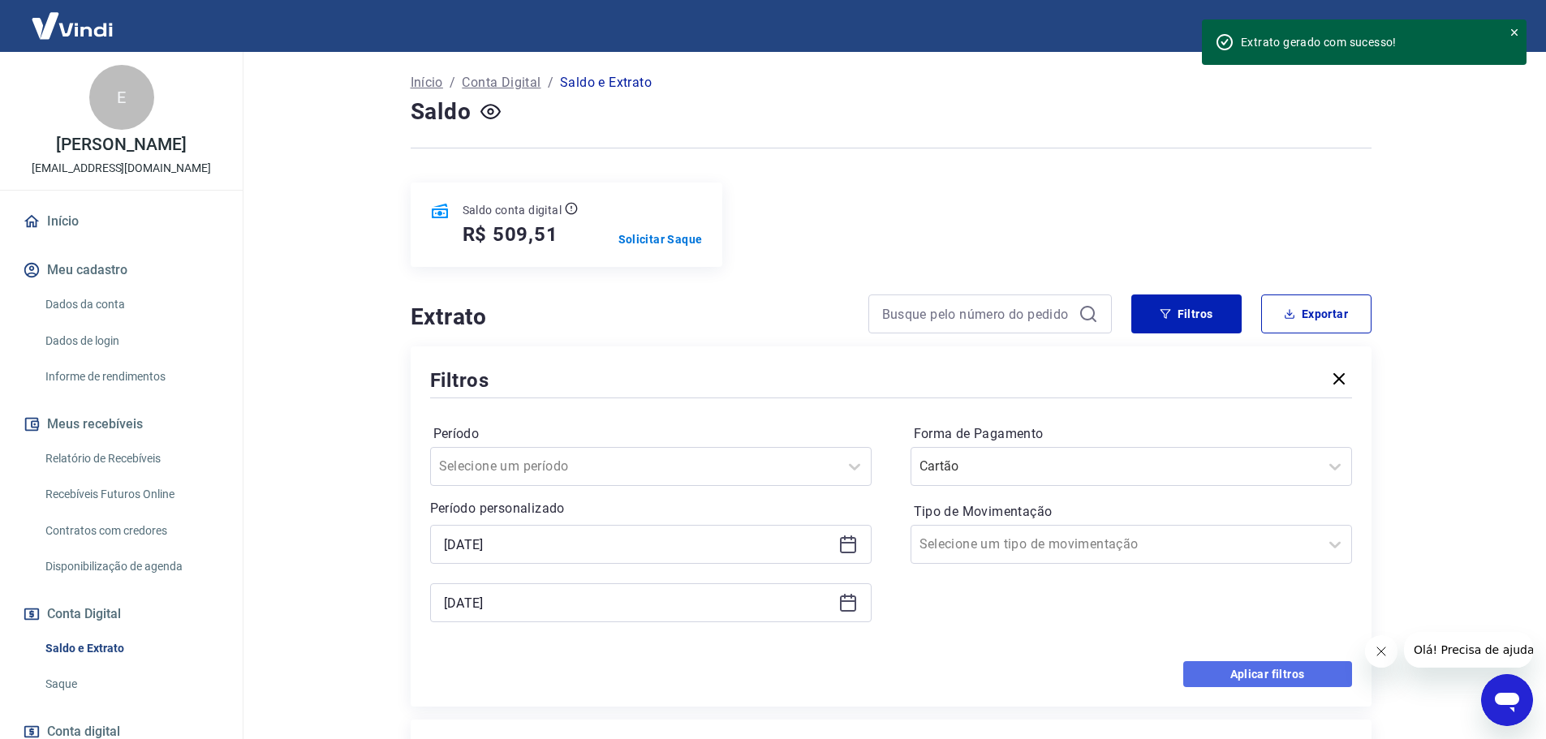
click at [1289, 672] on button "Aplicar filtros" at bounding box center [1267, 675] width 169 height 26
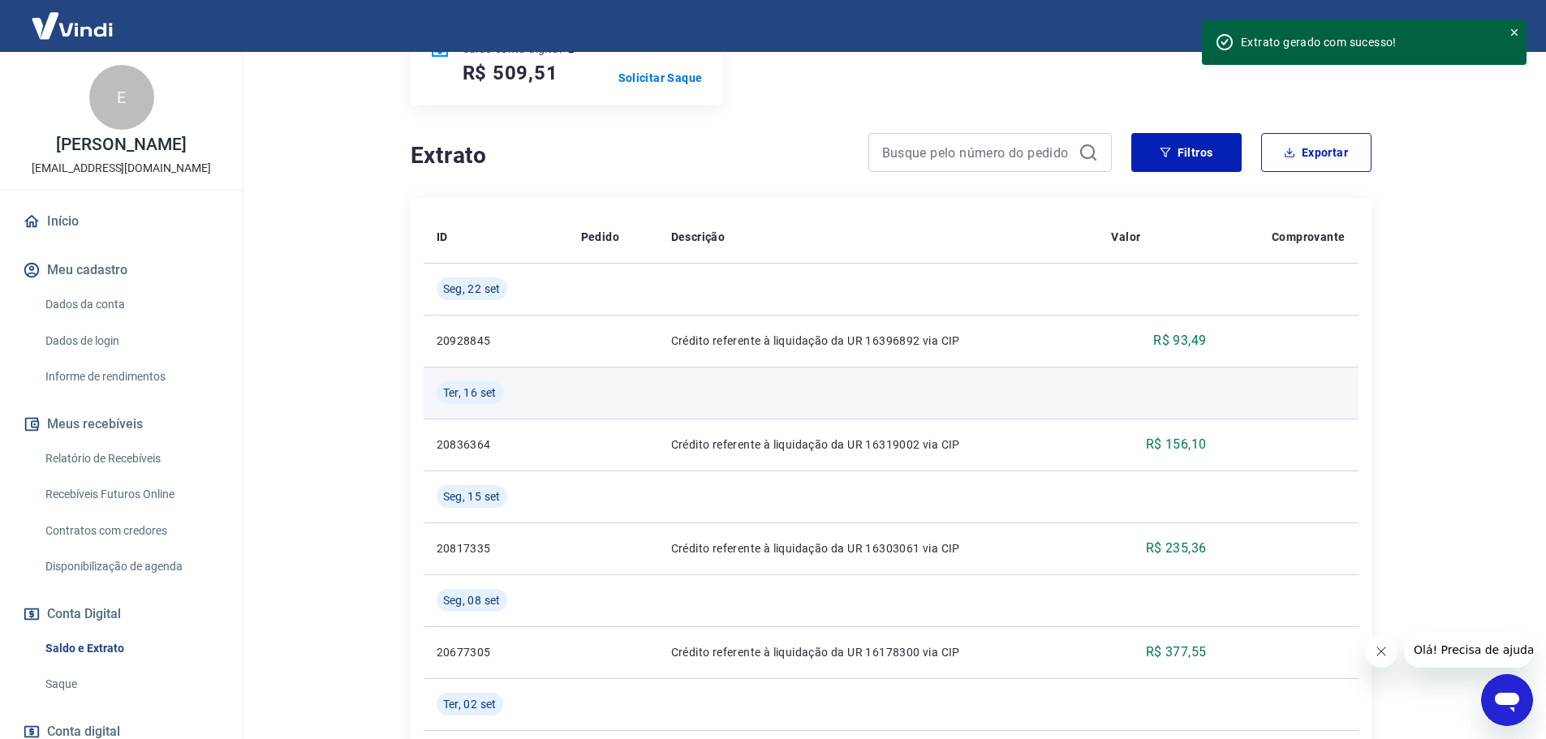
scroll to position [244, 0]
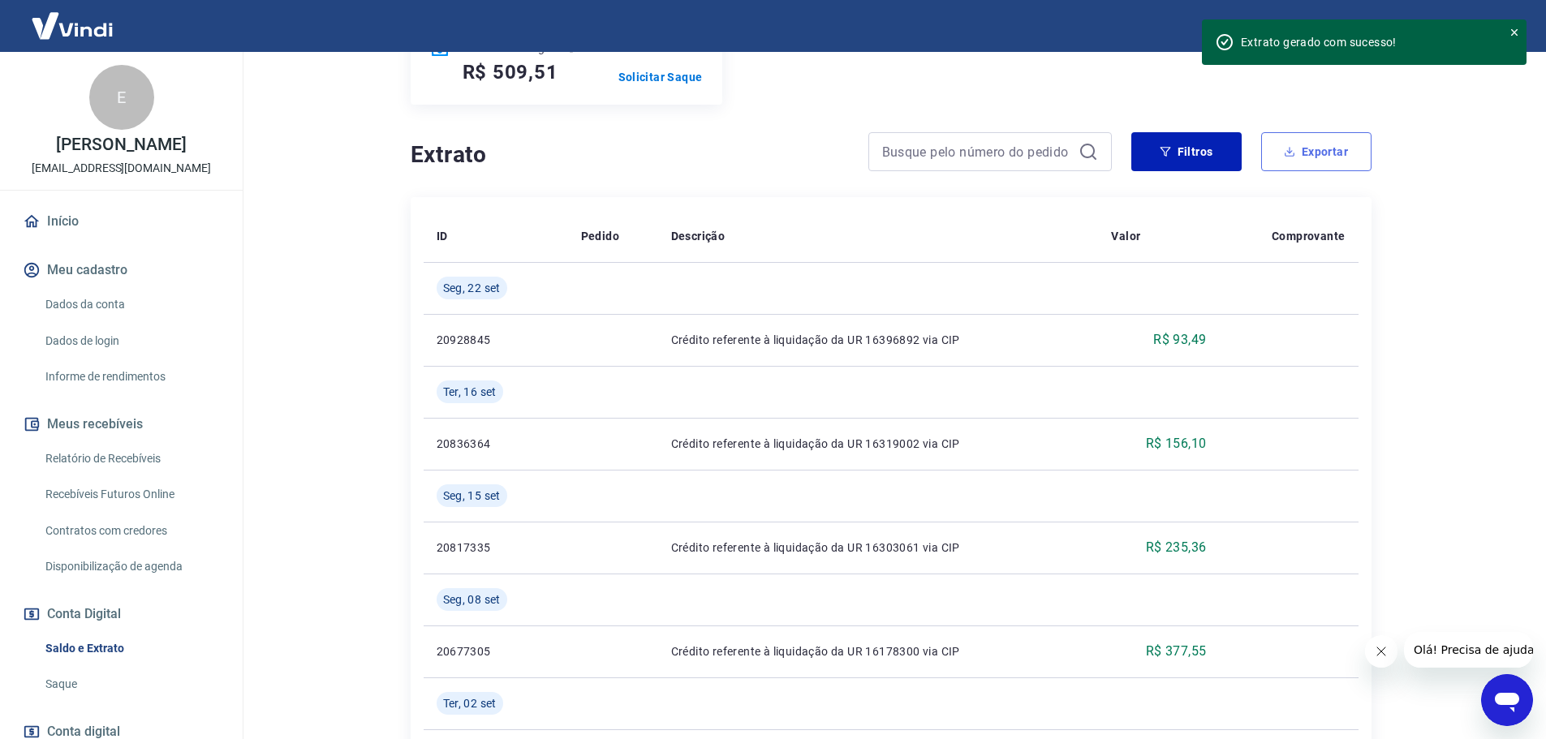
click at [1284, 150] on button "Exportar" at bounding box center [1316, 151] width 110 height 39
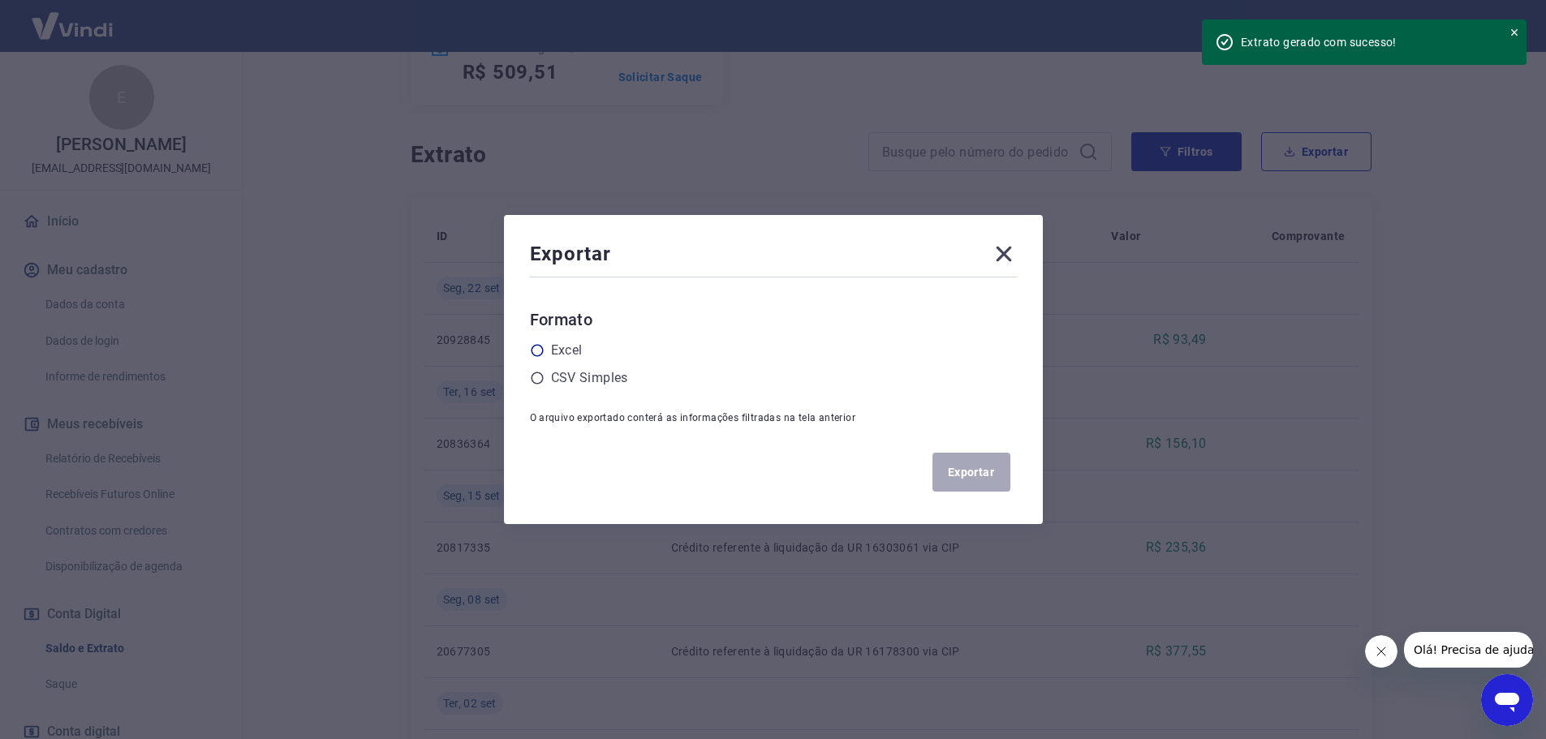
click at [541, 348] on icon at bounding box center [537, 350] width 15 height 15
click at [0, 0] on input "radio" at bounding box center [0, 0] width 0 height 0
click at [987, 478] on button "Exportar" at bounding box center [972, 472] width 78 height 39
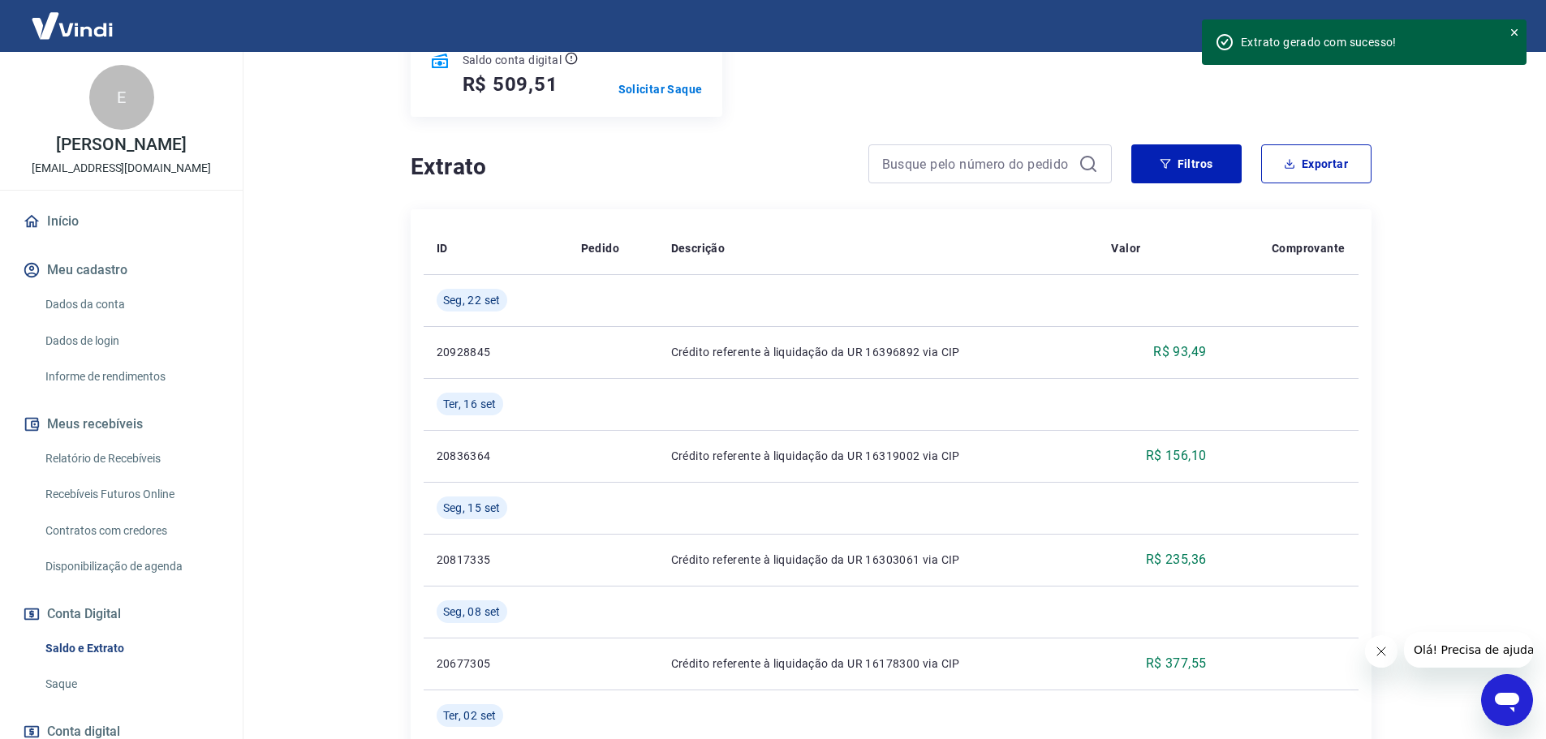
scroll to position [168, 0]
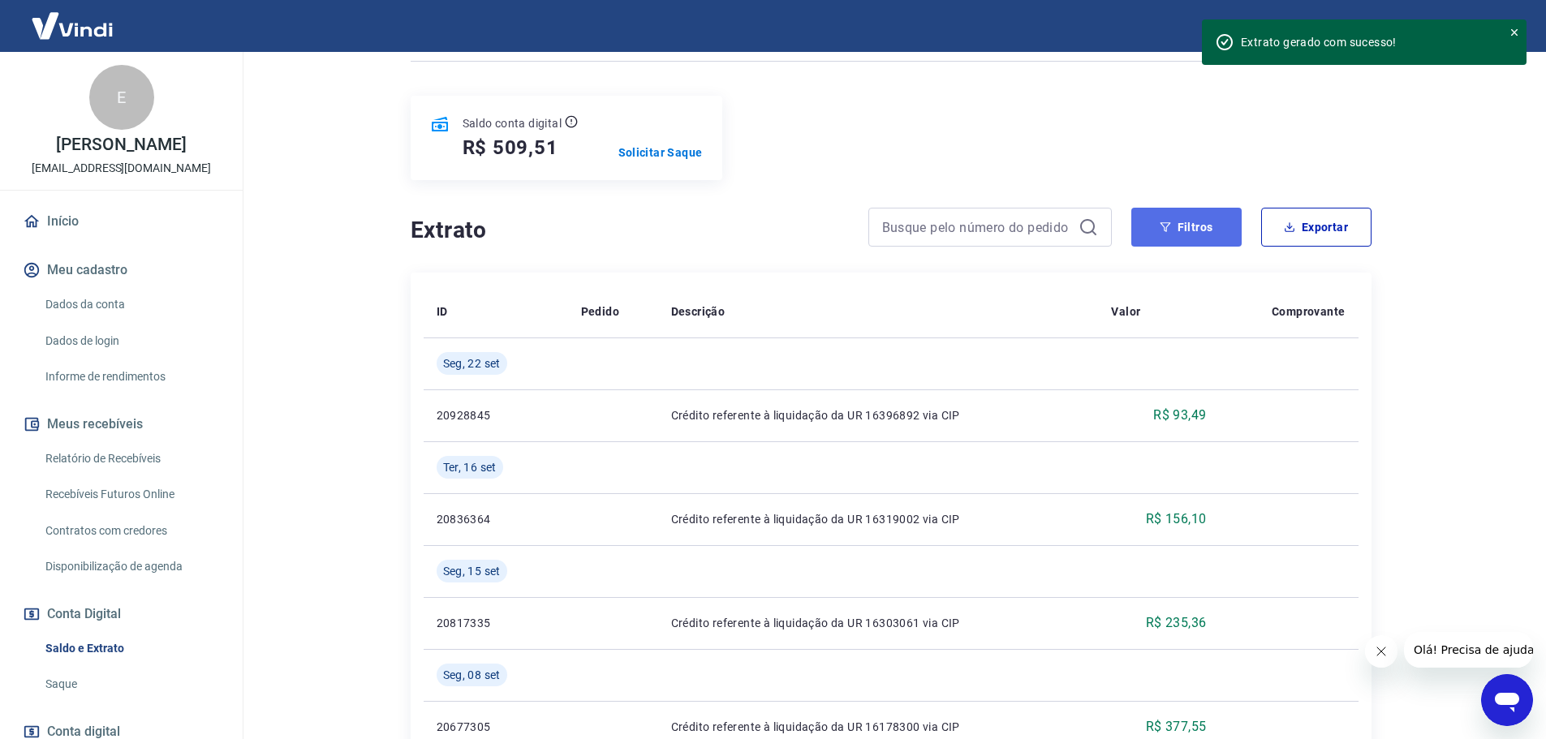
click at [1200, 231] on button "Filtros" at bounding box center [1186, 227] width 110 height 39
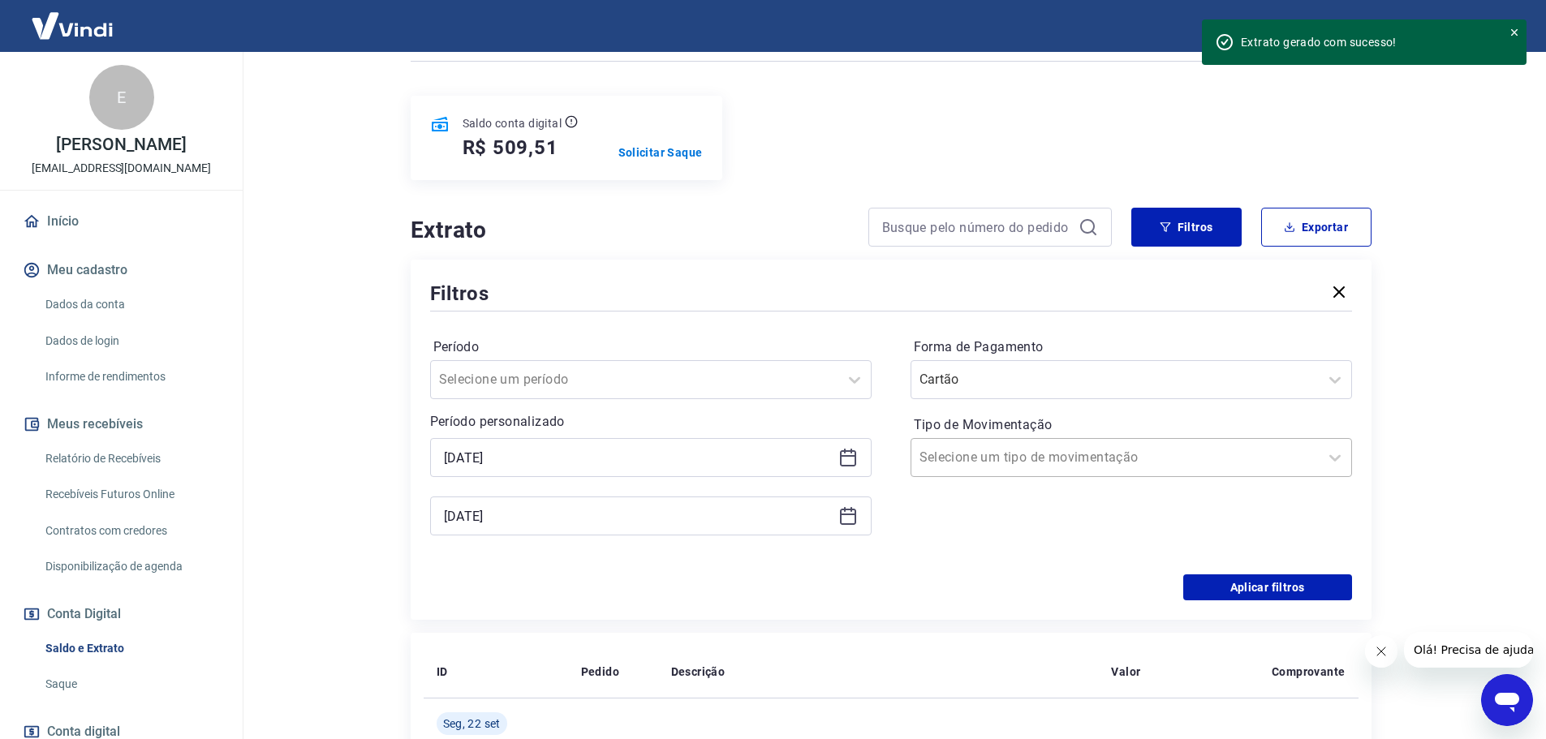
click at [1032, 453] on input "Tipo de Movimentação" at bounding box center [1002, 457] width 164 height 19
click at [1030, 381] on input "Forma de Pagamento" at bounding box center [1002, 379] width 164 height 19
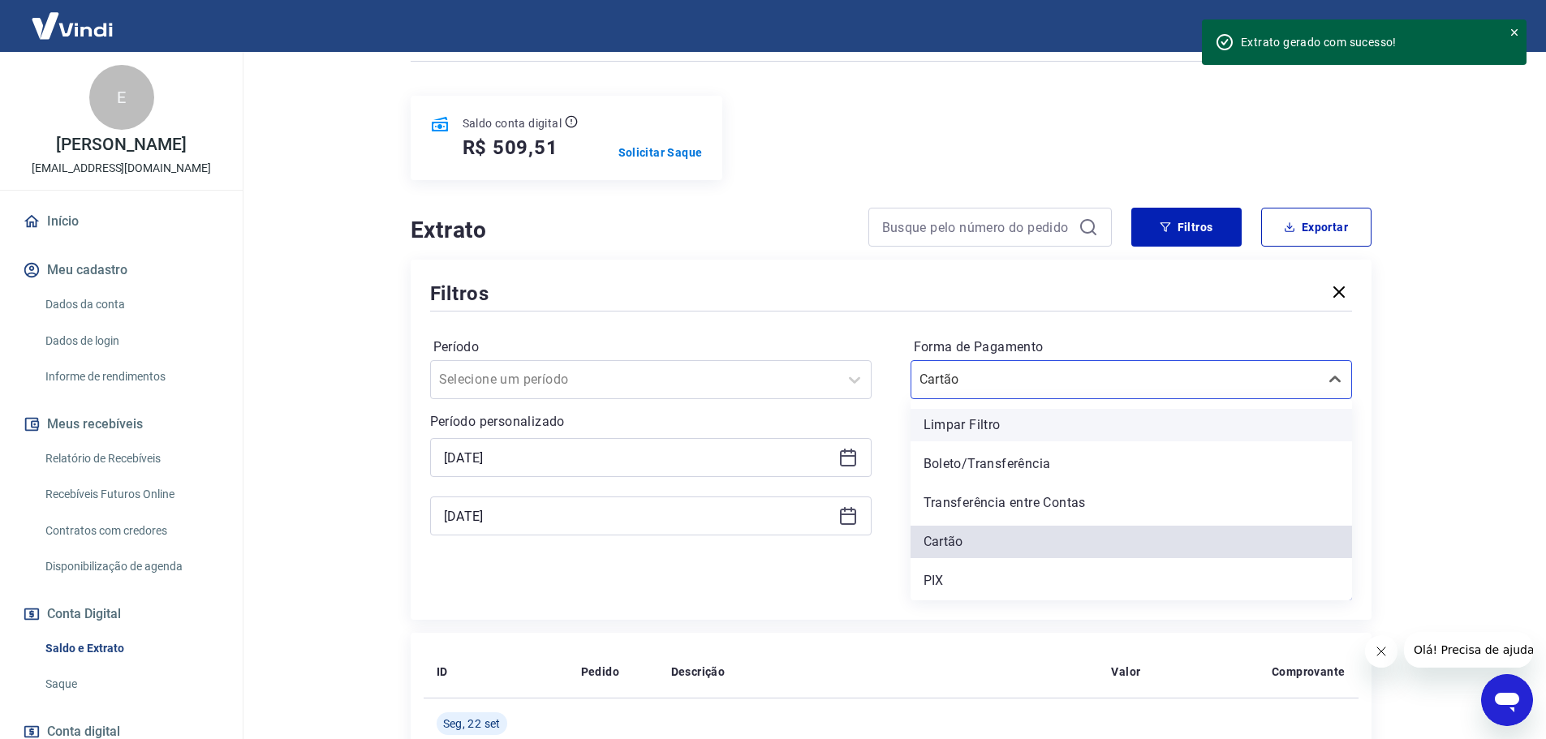
click at [1013, 421] on div "Limpar Filtro" at bounding box center [1132, 425] width 442 height 32
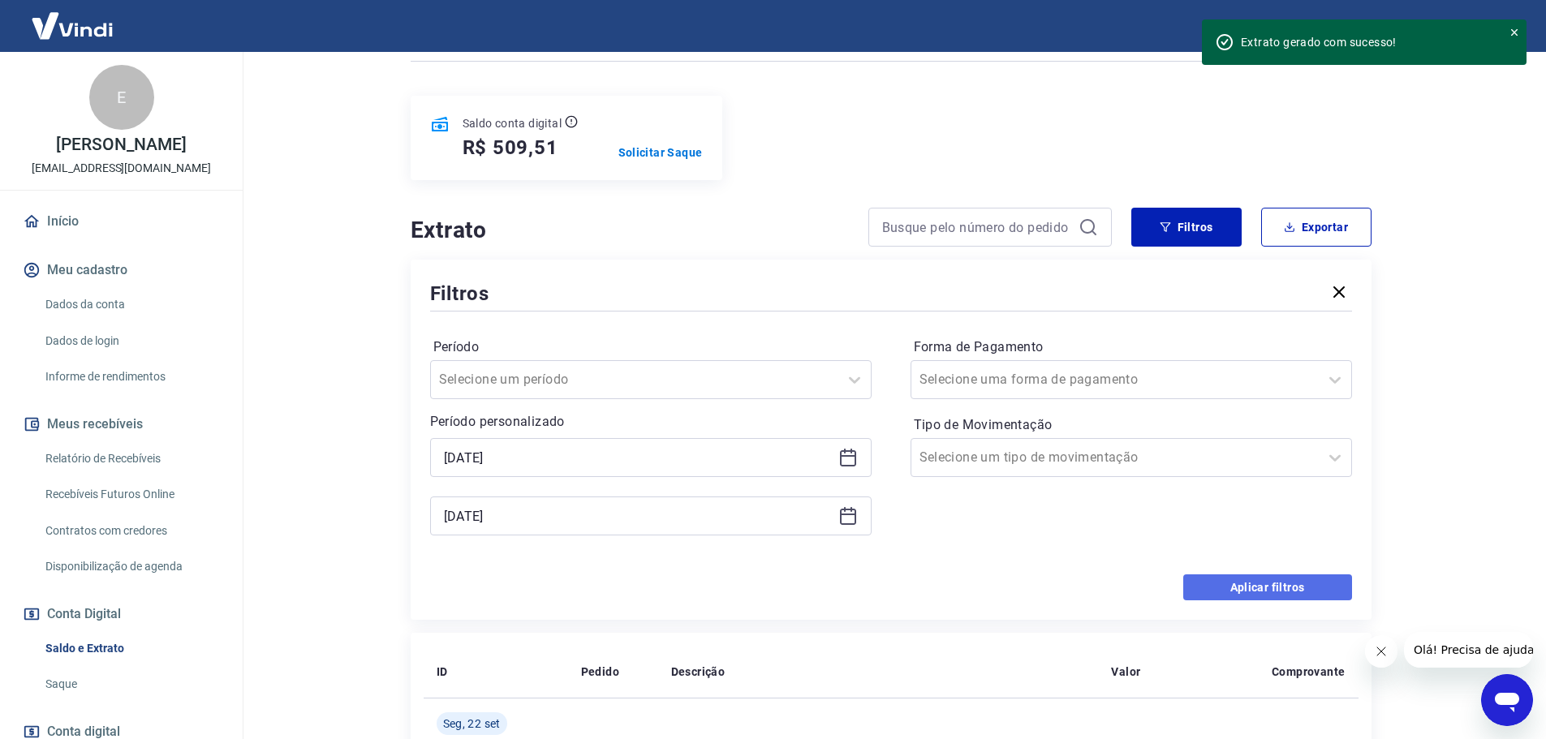
click at [1281, 595] on button "Aplicar filtros" at bounding box center [1267, 588] width 169 height 26
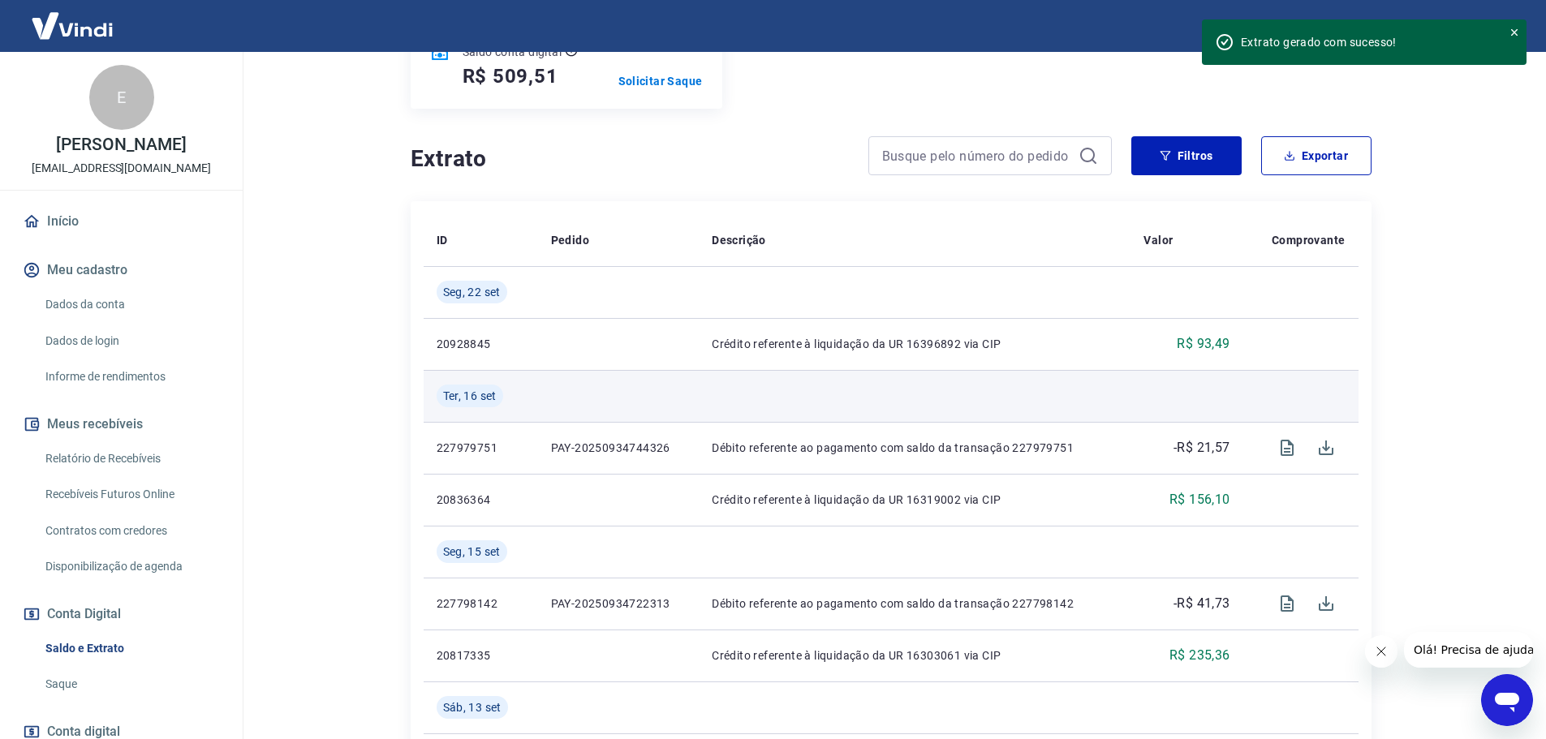
scroll to position [244, 0]
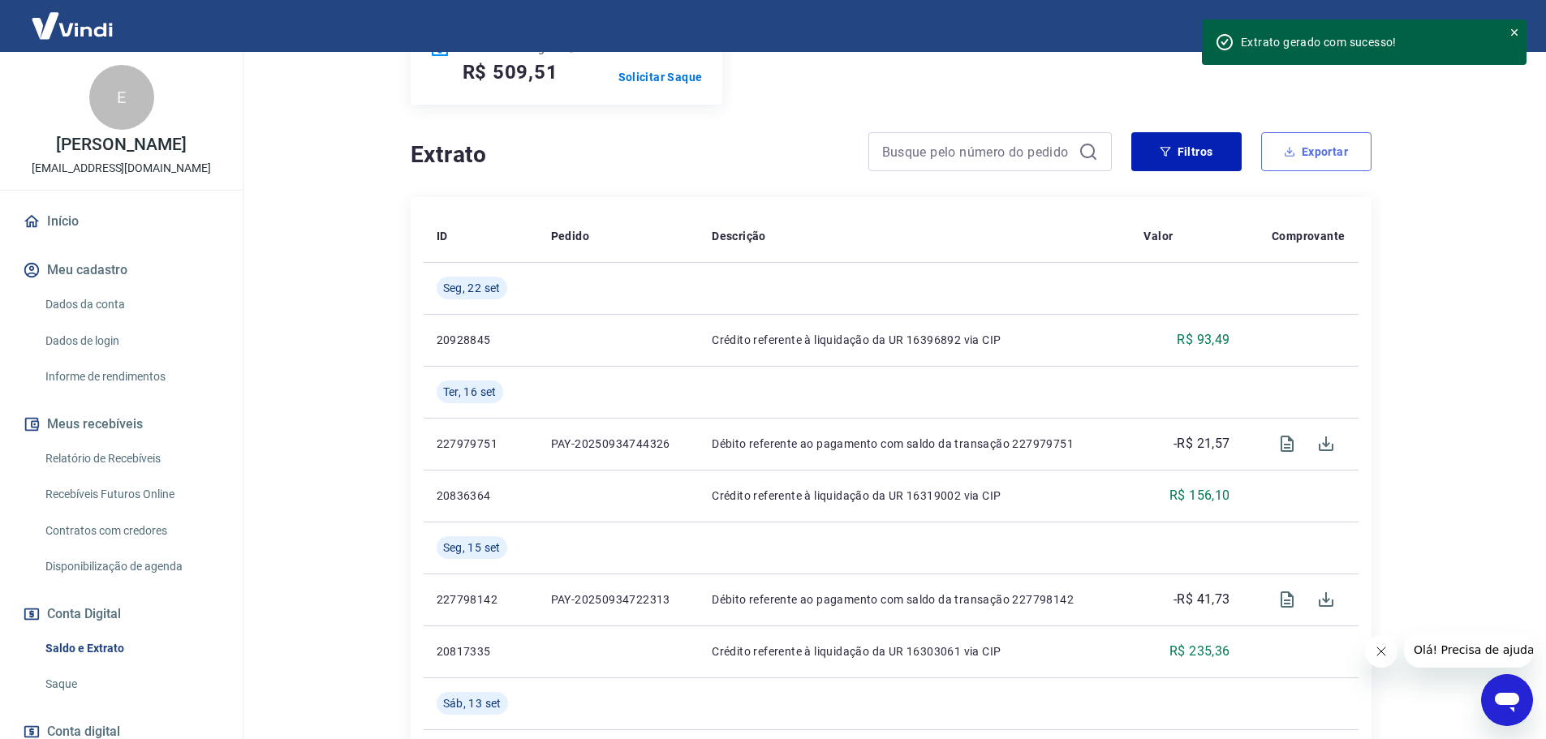
click at [1305, 157] on button "Exportar" at bounding box center [1316, 151] width 110 height 39
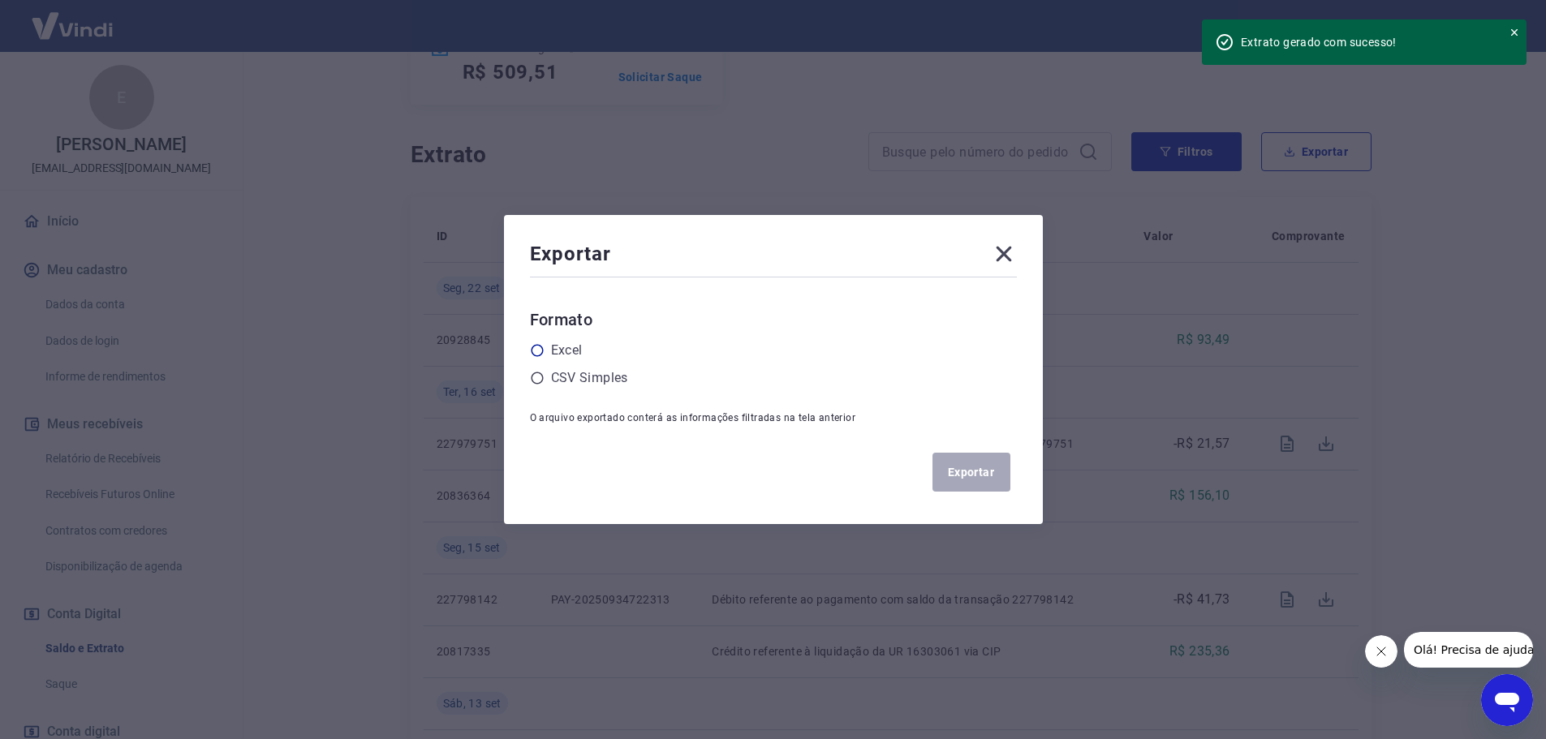
click at [543, 351] on icon at bounding box center [537, 350] width 15 height 15
click at [0, 0] on input "radio" at bounding box center [0, 0] width 0 height 0
click at [970, 481] on button "Exportar" at bounding box center [972, 472] width 78 height 39
